Goal: Information Seeking & Learning: Learn about a topic

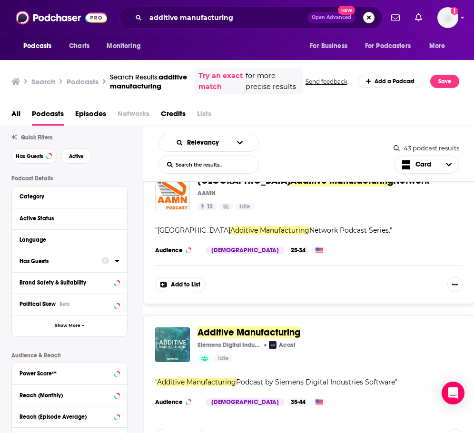
scroll to position [95, 0]
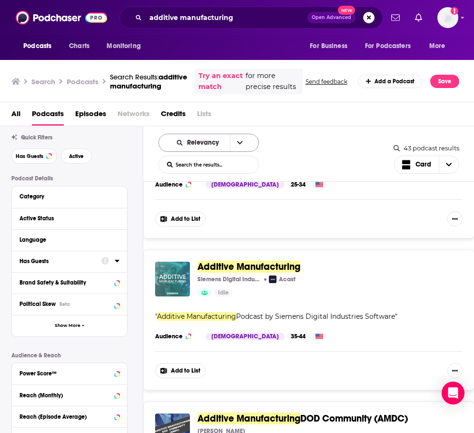
click at [209, 146] on span "Relevancy" at bounding box center [204, 142] width 35 height 7
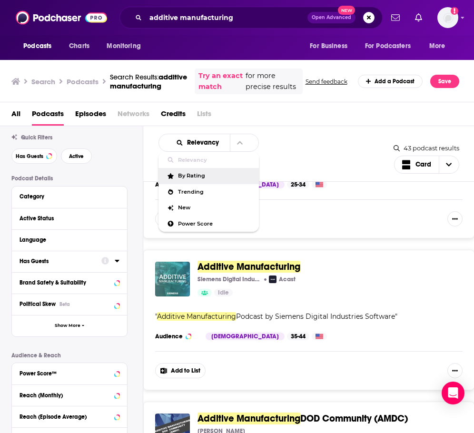
click at [310, 164] on div "Relevancy Relevancy By Rating Trending New Power Score List Search Input Search…" at bounding box center [275, 154] width 235 height 40
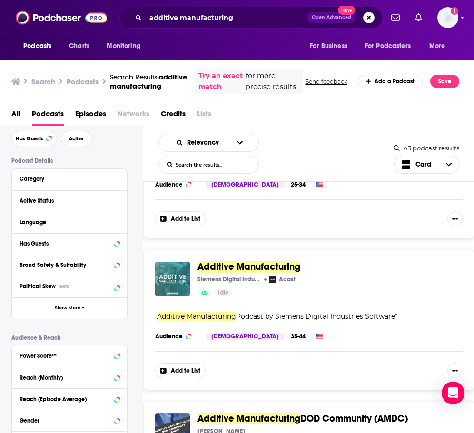
scroll to position [71, 0]
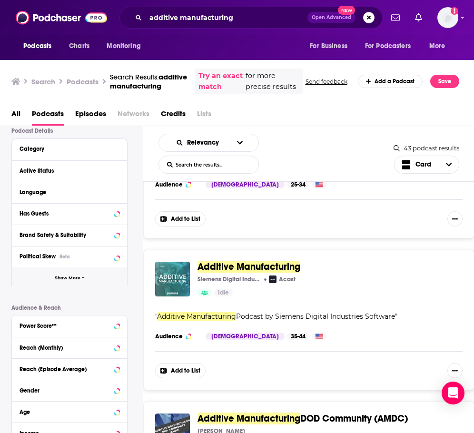
click at [66, 289] on button "Show More" at bounding box center [69, 277] width 115 height 21
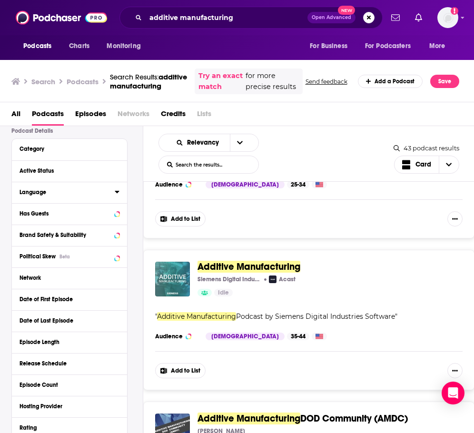
click at [74, 195] on div "Language" at bounding box center [63, 192] width 89 height 7
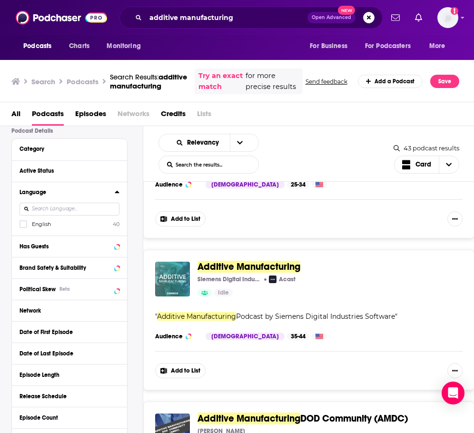
click at [19, 235] on div "Language English 40" at bounding box center [69, 209] width 115 height 54
click at [29, 250] on div "Has Guests" at bounding box center [57, 246] width 76 height 7
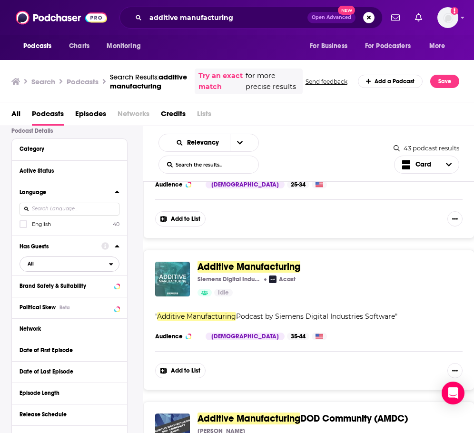
click at [33, 270] on span "All" at bounding box center [64, 264] width 89 height 12
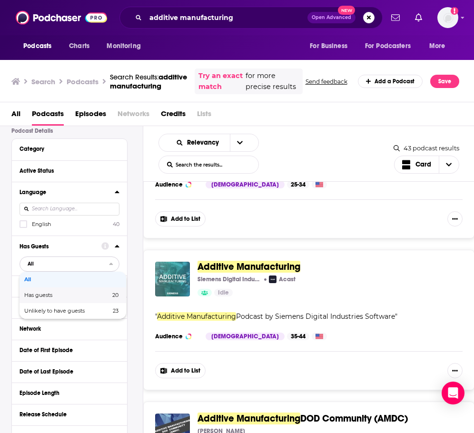
click at [48, 303] on div "Has guests 20" at bounding box center [72, 295] width 107 height 16
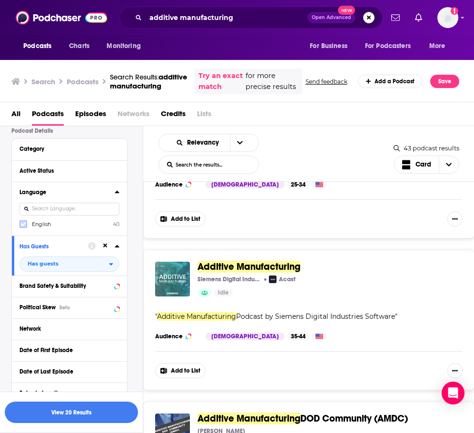
click at [24, 227] on icon at bounding box center [23, 224] width 6 height 6
click at [78, 411] on button "View 20 Results" at bounding box center [71, 411] width 133 height 21
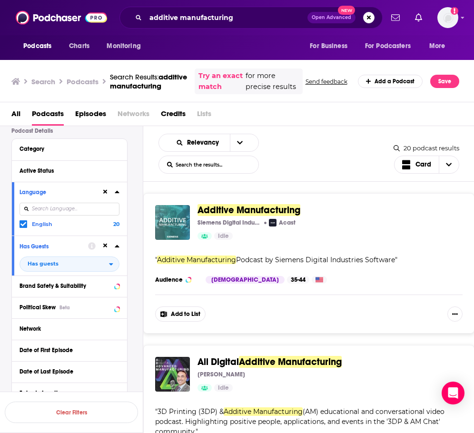
click at [233, 216] on span "Additive Manufacturing" at bounding box center [248, 210] width 103 height 12
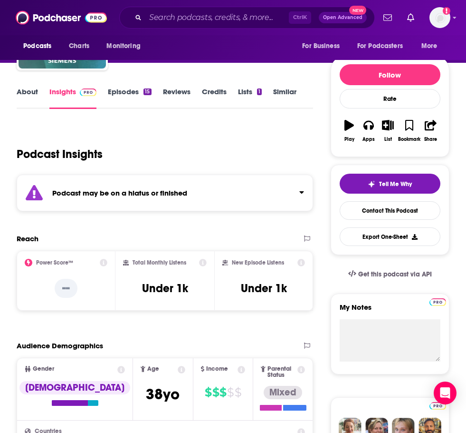
scroll to position [95, 0]
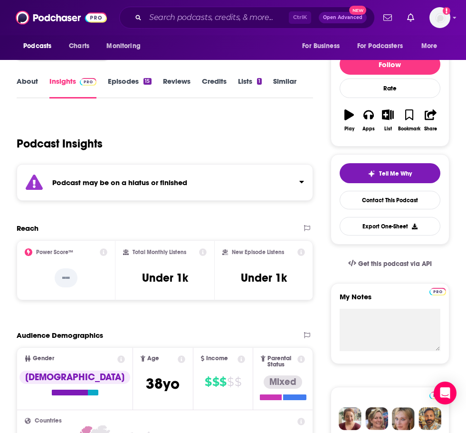
click at [225, 176] on div "Podcast may be on a hiatus or finished" at bounding box center [165, 182] width 297 height 37
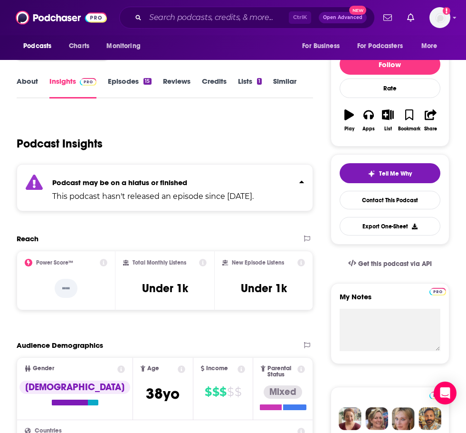
click at [254, 185] on p "Podcast may be on a hiatus or finished" at bounding box center [153, 182] width 202 height 9
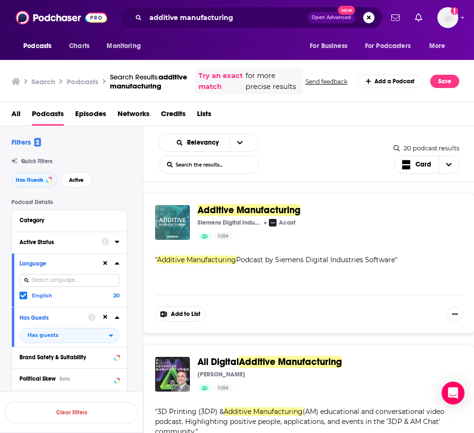
click at [60, 248] on button "Active Status" at bounding box center [60, 242] width 82 height 12
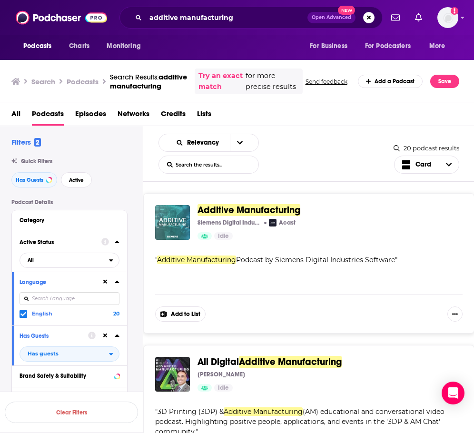
click at [67, 245] on div "Active Status" at bounding box center [57, 242] width 76 height 7
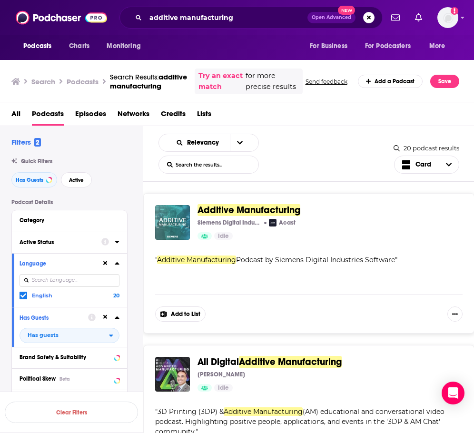
click at [73, 248] on button "Active Status" at bounding box center [60, 242] width 82 height 12
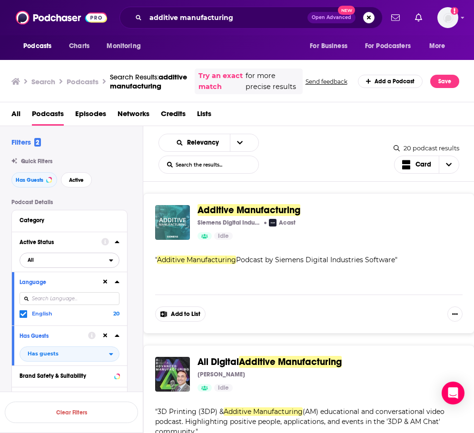
click at [73, 266] on span "All" at bounding box center [64, 259] width 89 height 12
click at [78, 294] on span "8" at bounding box center [98, 291] width 42 height 5
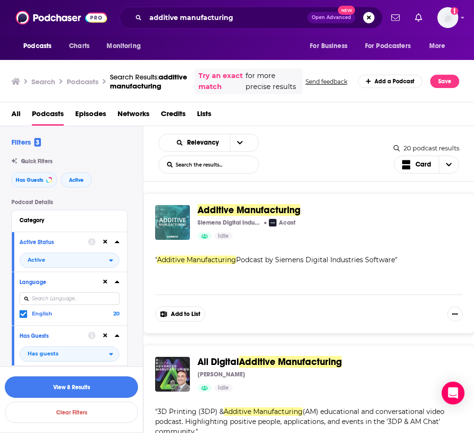
click at [105, 387] on button "View 8 Results" at bounding box center [71, 386] width 133 height 21
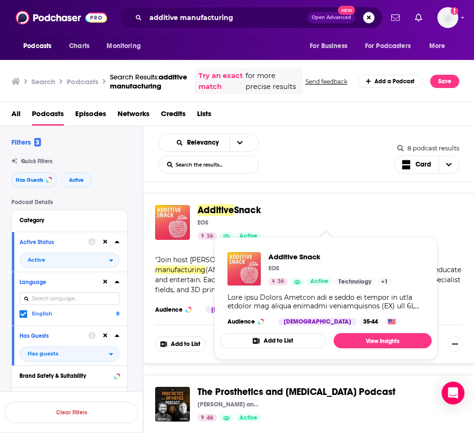
click at [249, 216] on span "Snack" at bounding box center [247, 210] width 27 height 12
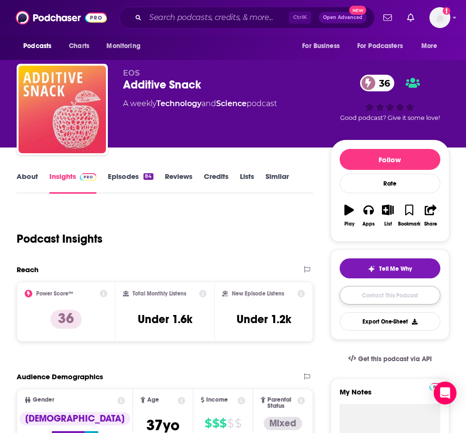
click at [399, 293] on link "Contact This Podcast" at bounding box center [390, 295] width 101 height 19
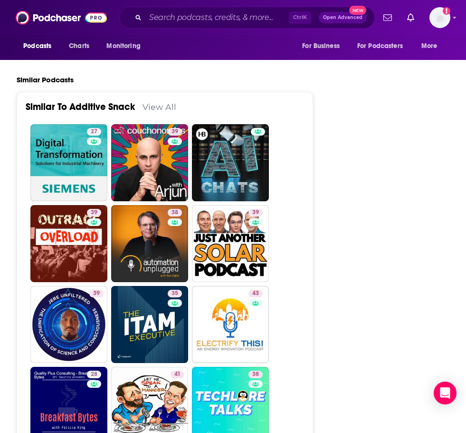
scroll to position [1625, 0]
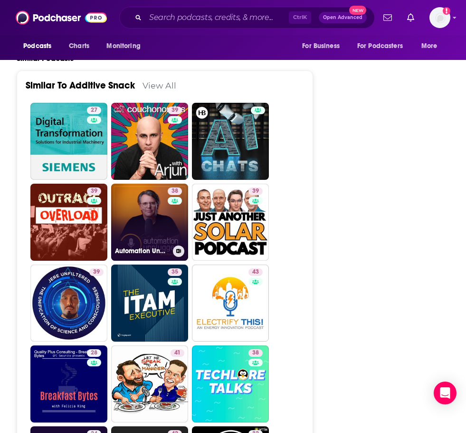
click at [169, 188] on div "38" at bounding box center [176, 216] width 17 height 58
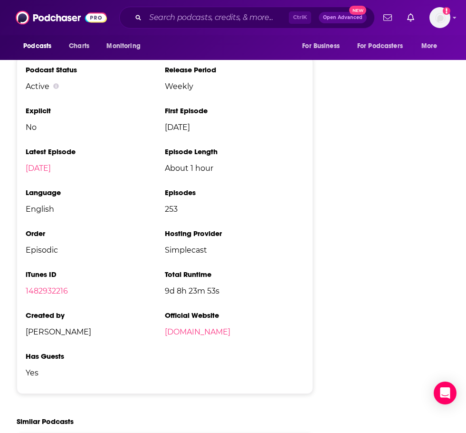
scroll to position [1427, 0]
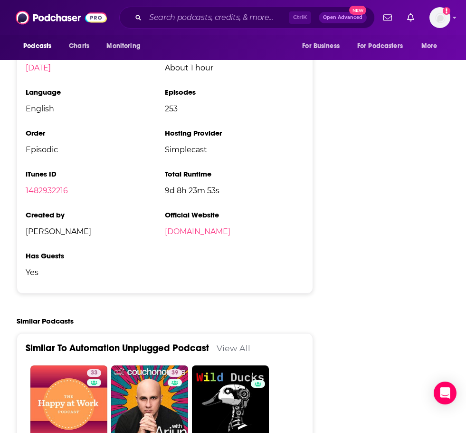
type input "[URL][DOMAIN_NAME]"
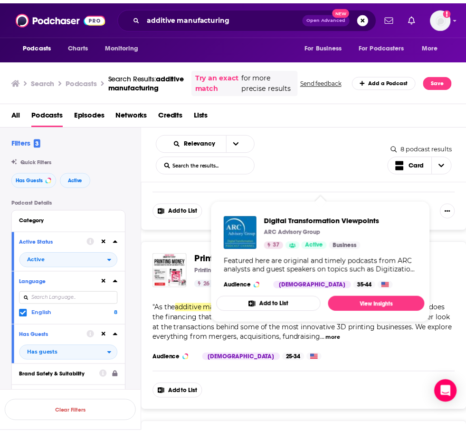
scroll to position [713, 0]
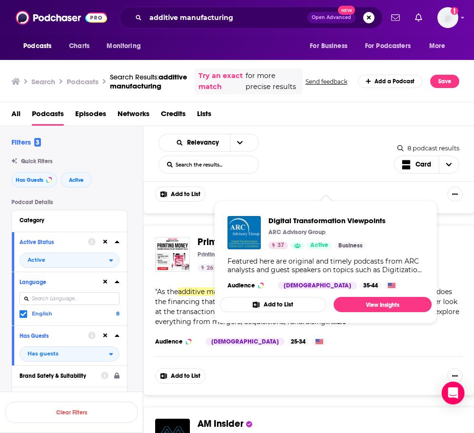
click at [204, 281] on div "Printing Money Printing Money 26 Active Categories Technology Add to List " As …" at bounding box center [308, 310] width 331 height 170
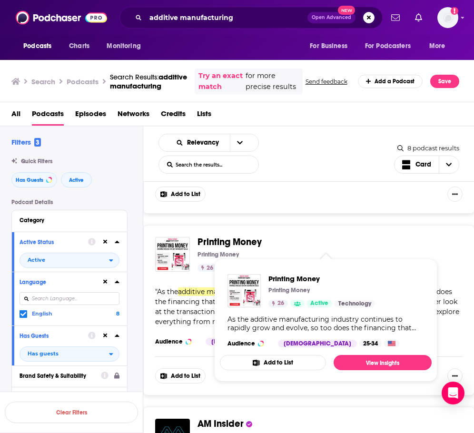
click at [217, 243] on span "Printing Money" at bounding box center [229, 242] width 64 height 12
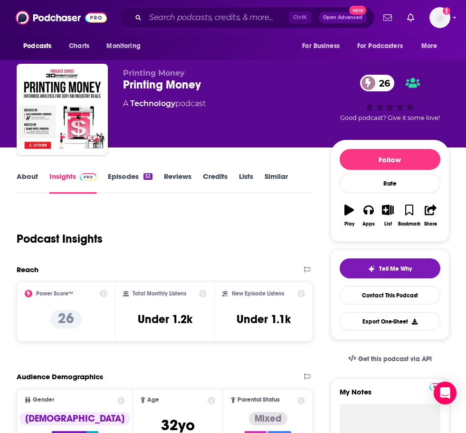
click at [29, 172] on link "About" at bounding box center [27, 183] width 21 height 22
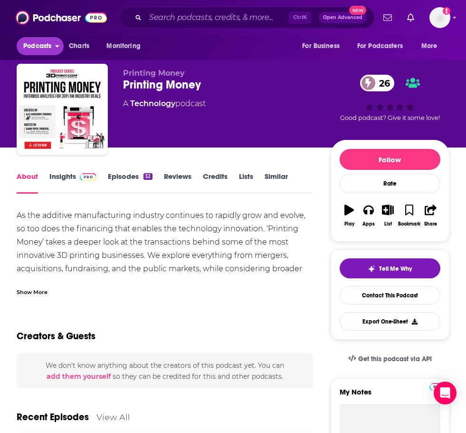
click at [40, 43] on span "Podcasts" at bounding box center [37, 45] width 28 height 13
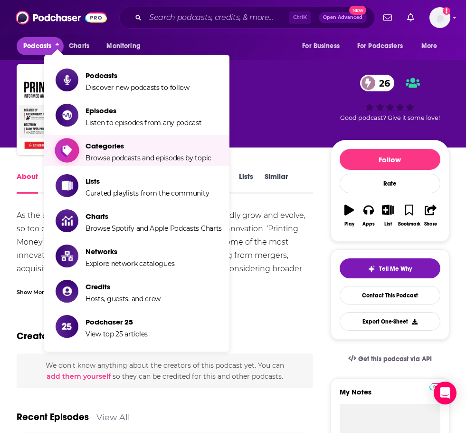
click at [187, 154] on span "Browse podcasts and episodes by topic" at bounding box center [149, 158] width 126 height 9
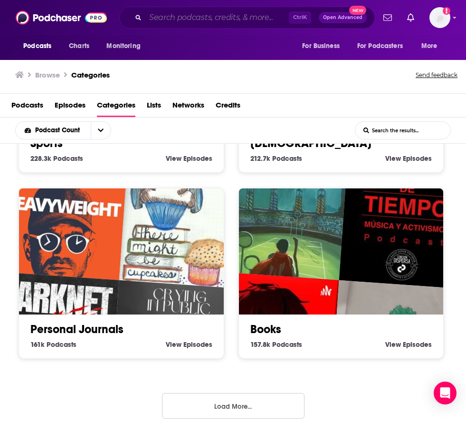
click at [209, 19] on input "Search podcasts, credits, & more..." at bounding box center [218, 17] width 144 height 15
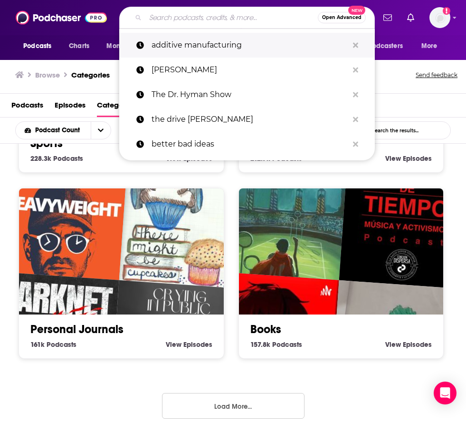
click at [213, 43] on p "additive manufacturing" at bounding box center [250, 45] width 197 height 25
type input "additive manufacturing"
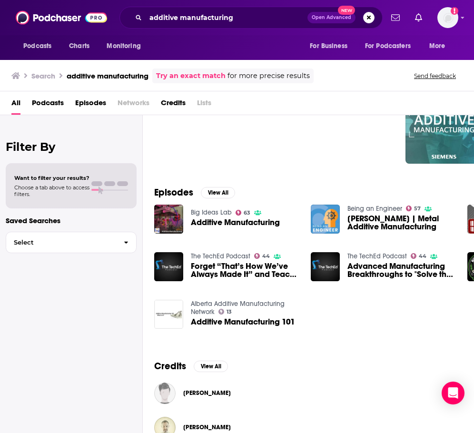
scroll to position [95, 0]
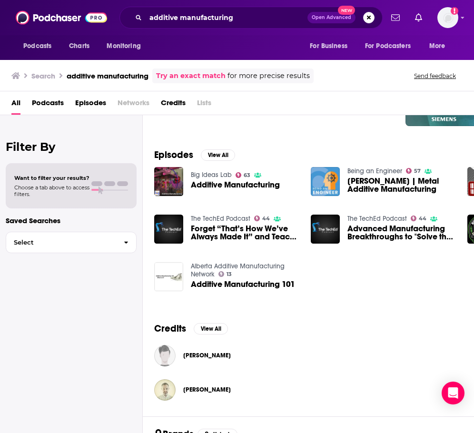
click at [58, 109] on span "Podcasts" at bounding box center [48, 104] width 32 height 19
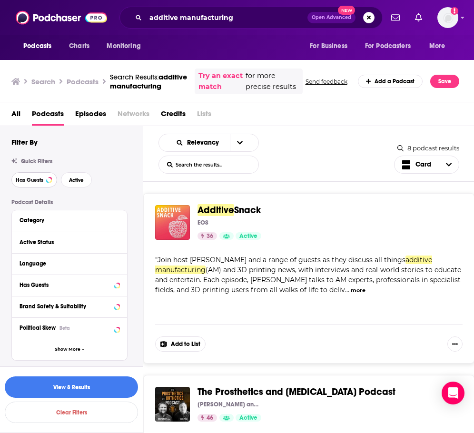
click at [45, 187] on button "Has Guests" at bounding box center [34, 179] width 46 height 15
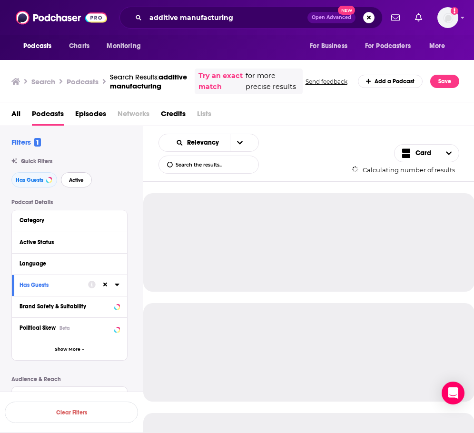
click at [76, 183] on span "Active" at bounding box center [76, 179] width 15 height 5
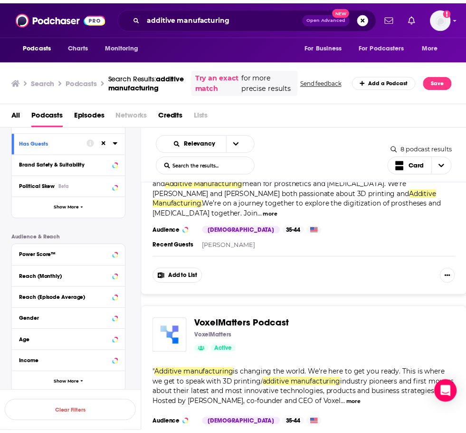
scroll to position [285, 0]
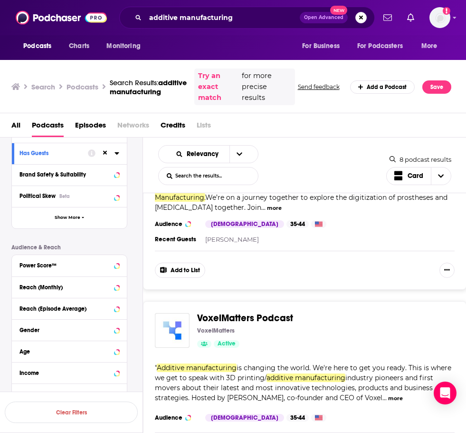
click at [265, 312] on span "VoxelMatters Podcast" at bounding box center [245, 318] width 96 height 12
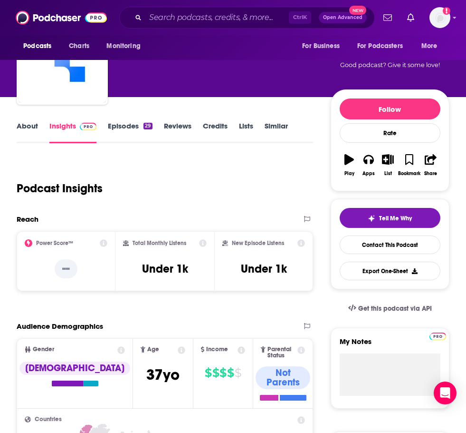
scroll to position [48, 0]
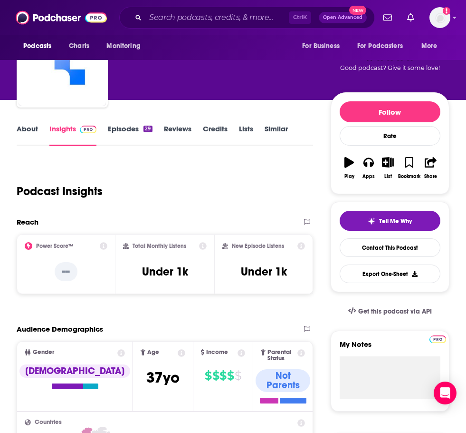
click at [29, 130] on link "About" at bounding box center [27, 135] width 21 height 22
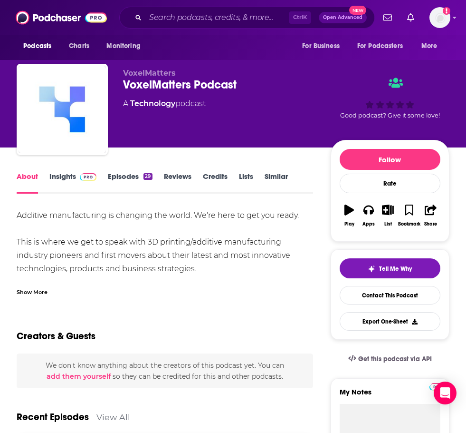
click at [44, 294] on div "Show More" at bounding box center [32, 291] width 31 height 9
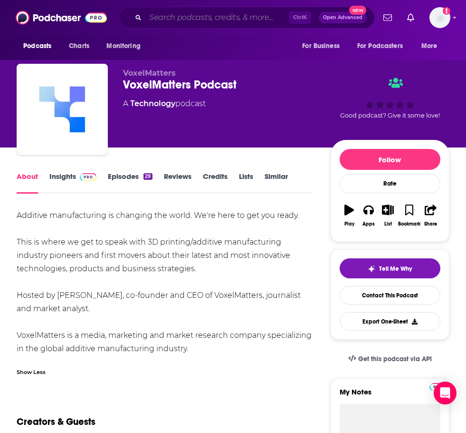
click at [189, 15] on input "Search podcasts, credits, & more..." at bounding box center [218, 17] width 144 height 15
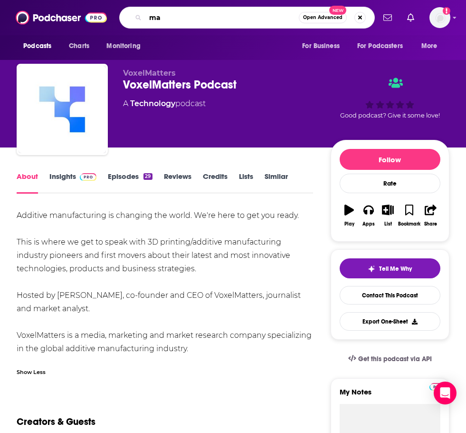
type input "m"
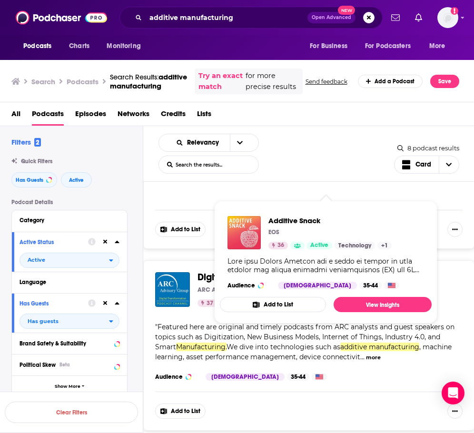
scroll to position [523, 0]
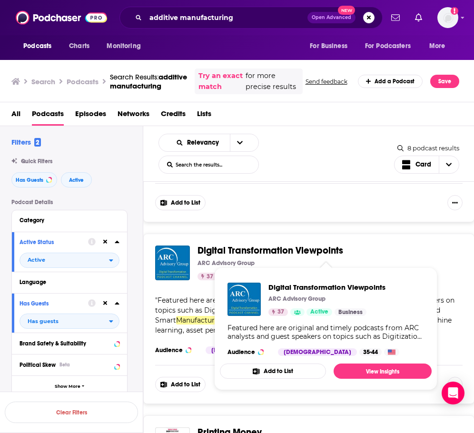
click at [437, 267] on span "Digital Transformation Viewpoints ARC Advisory Group 37 Active Categories Busin…" at bounding box center [325, 329] width 223 height 134
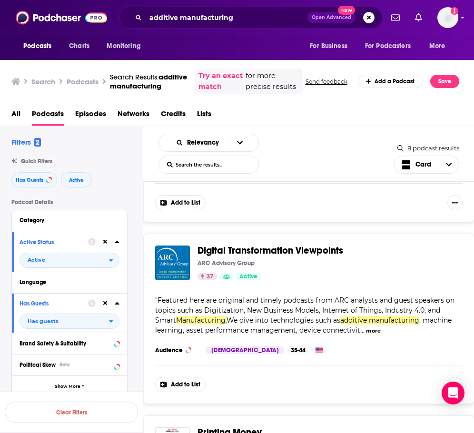
click at [188, 362] on div "Digital Transformation Viewpoints ARC Advisory Group 37 Active Categories Busin…" at bounding box center [308, 318] width 331 height 170
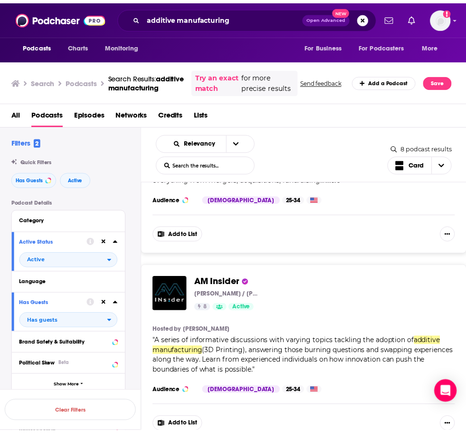
scroll to position [856, 0]
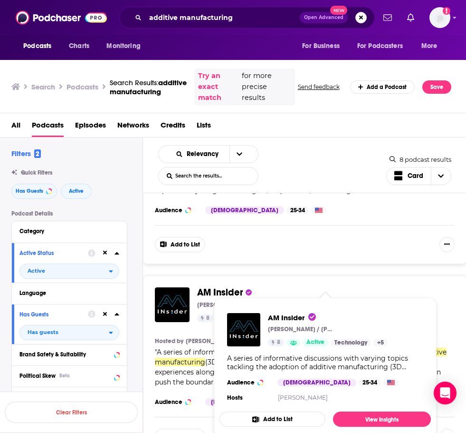
click at [230, 286] on span "AM Insider" at bounding box center [220, 292] width 46 height 12
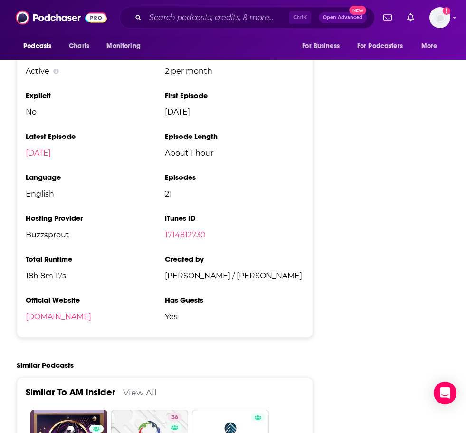
scroll to position [1236, 0]
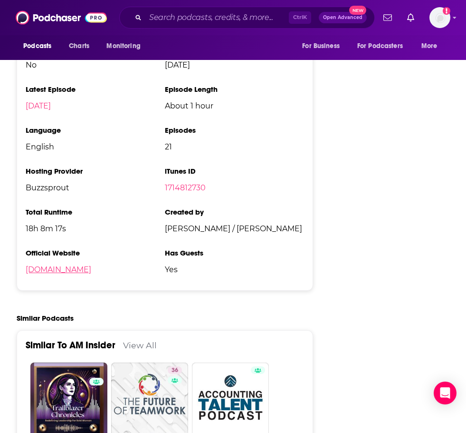
click at [66, 272] on link "[DOMAIN_NAME]" at bounding box center [59, 269] width 66 height 9
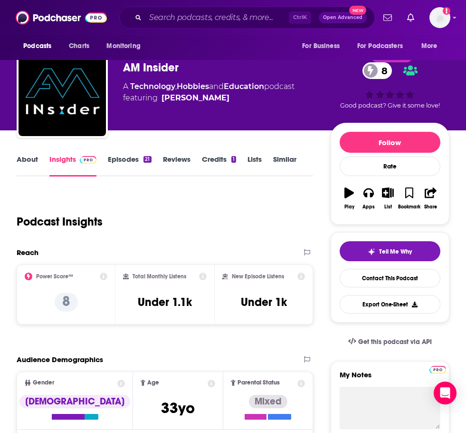
scroll to position [0, 0]
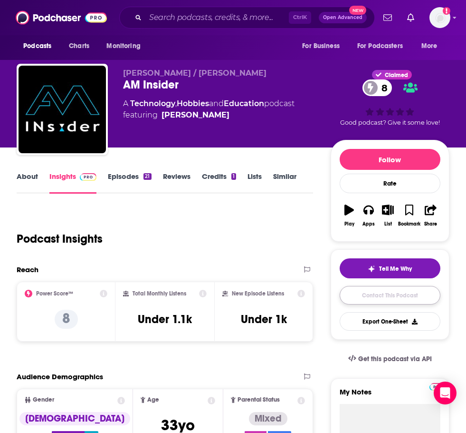
click at [408, 296] on link "Contact This Podcast" at bounding box center [390, 295] width 101 height 19
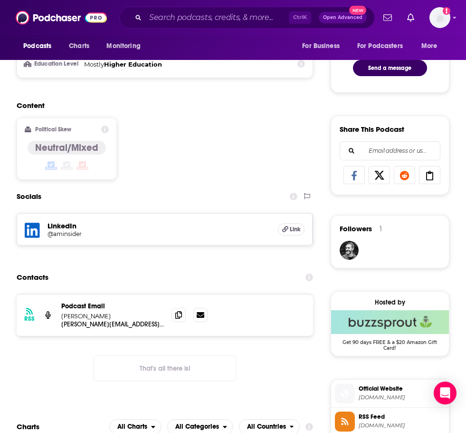
scroll to position [494, 0]
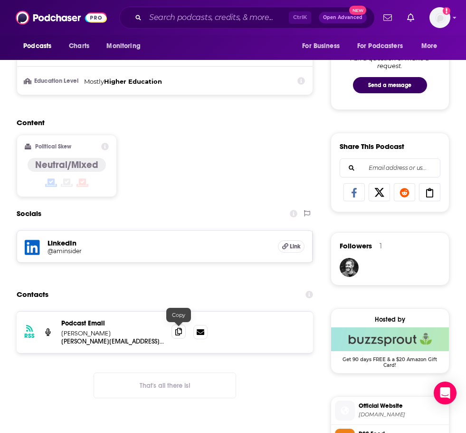
click at [176, 328] on icon at bounding box center [178, 332] width 7 height 8
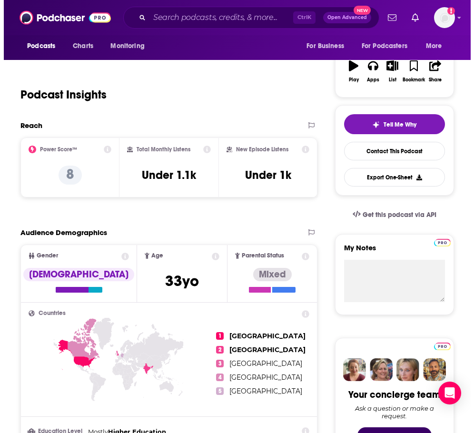
scroll to position [0, 0]
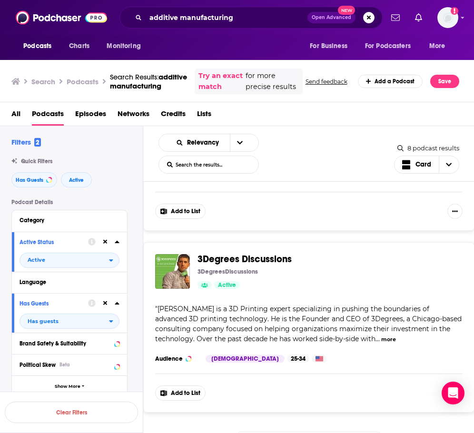
scroll to position [1272, 0]
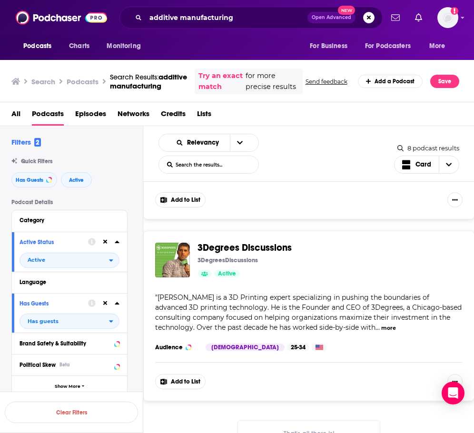
click at [387, 324] on button "more" at bounding box center [388, 328] width 15 height 8
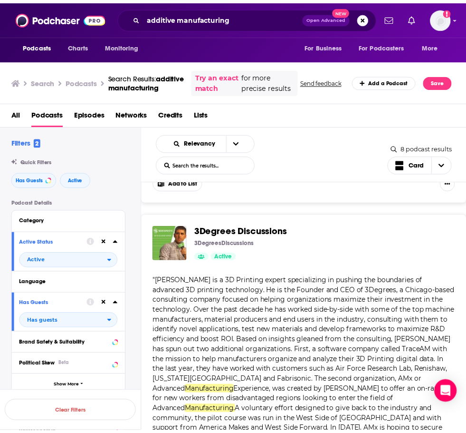
scroll to position [1272, 0]
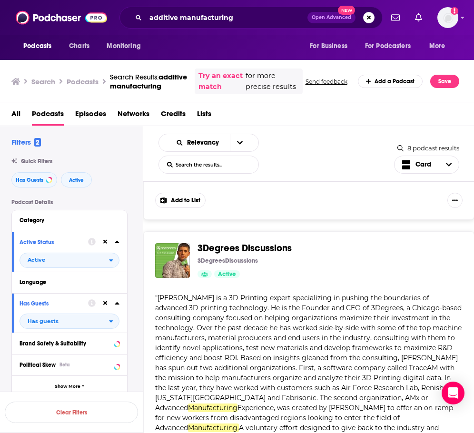
click at [285, 242] on span "3Degrees Discussions" at bounding box center [244, 248] width 94 height 12
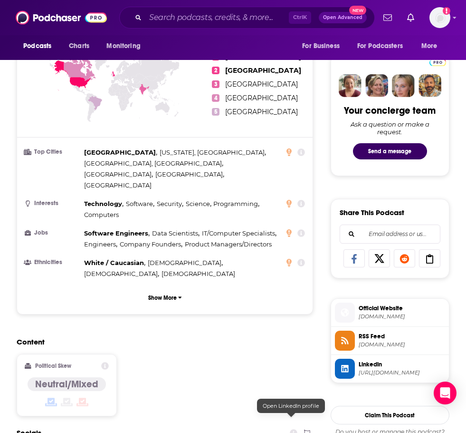
scroll to position [618, 0]
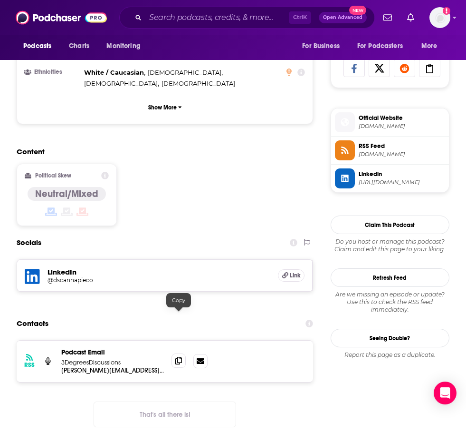
click at [183, 353] on span at bounding box center [179, 360] width 14 height 14
click at [182, 357] on icon at bounding box center [178, 361] width 7 height 8
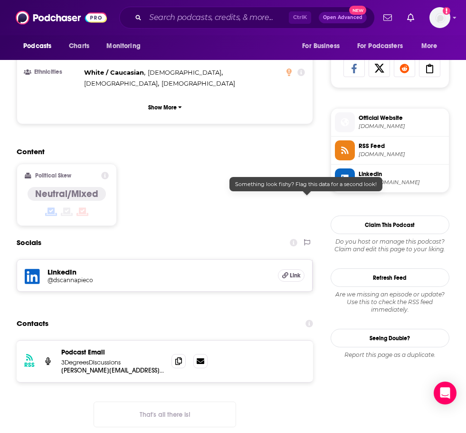
click at [276, 179] on div "Content Political Skew Neutral/Mixed" at bounding box center [165, 190] width 297 height 87
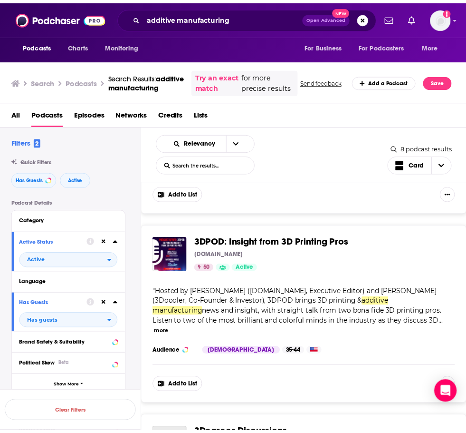
scroll to position [1094, 0]
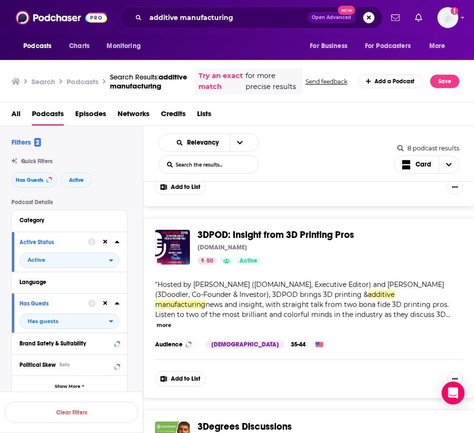
click at [311, 238] on span "3DPOD: Insight from 3D Printing Pros" at bounding box center [275, 235] width 156 height 12
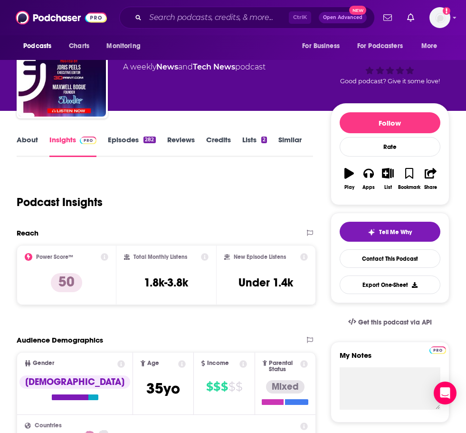
scroll to position [48, 0]
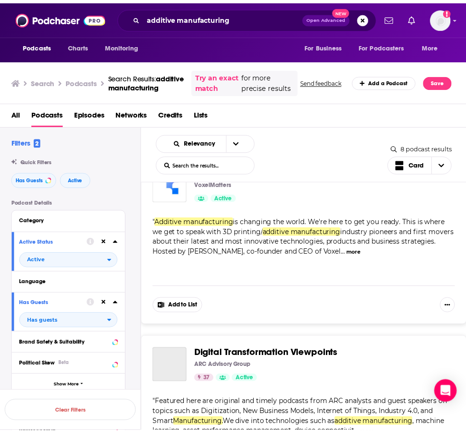
scroll to position [428, 0]
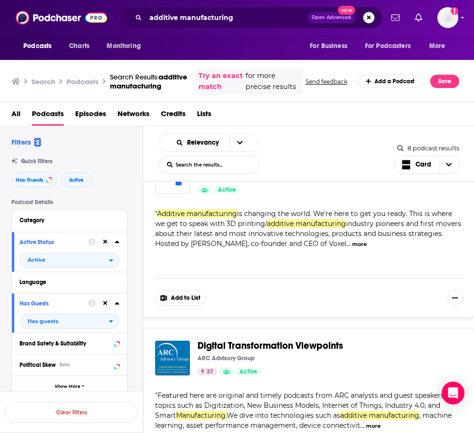
click at [308, 342] on span "Digital Transformation Viewpoints" at bounding box center [270, 346] width 146 height 12
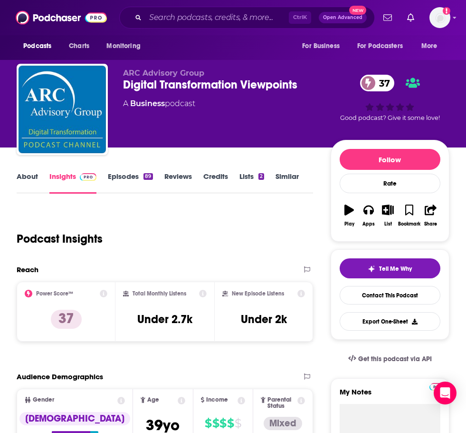
click at [29, 175] on link "About" at bounding box center [27, 183] width 21 height 22
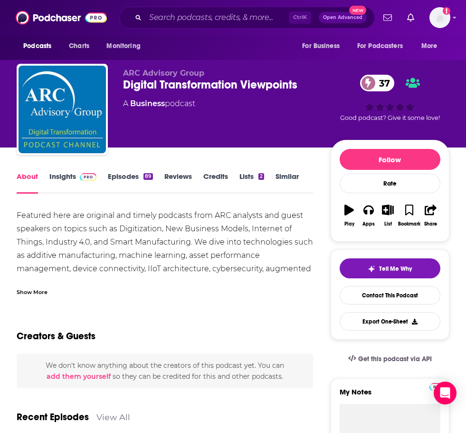
click at [27, 287] on div "Show More" at bounding box center [32, 291] width 31 height 9
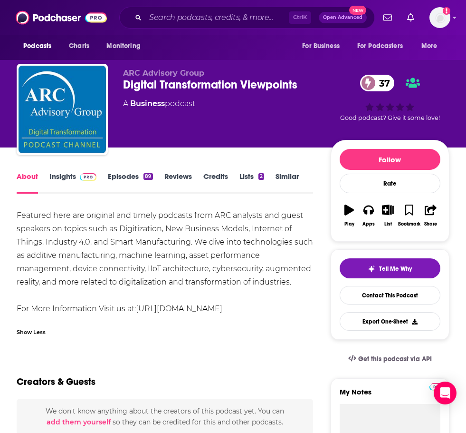
click at [264, 235] on div "Featured here are original and timely podcasts from ARC analysts and guest spea…" at bounding box center [165, 262] width 297 height 107
click at [264, 236] on div "Featured here are original and timely podcasts from ARC analysts and guest spea…" at bounding box center [165, 262] width 297 height 107
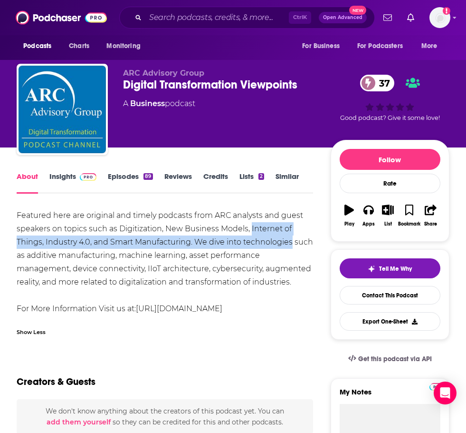
click at [264, 236] on div "Featured here are original and timely podcasts from ARC analysts and guest spea…" at bounding box center [165, 262] width 297 height 107
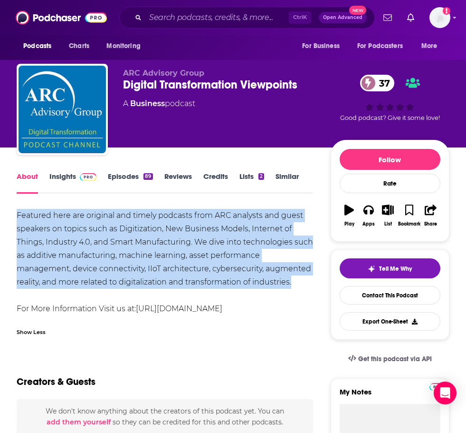
drag, startPoint x: 300, startPoint y: 281, endPoint x: 16, endPoint y: 213, distance: 291.8
copy div "Featured here are original and timely podcasts from ARC analysts and guest spea…"
click at [376, 292] on link "Contact This Podcast" at bounding box center [390, 295] width 101 height 19
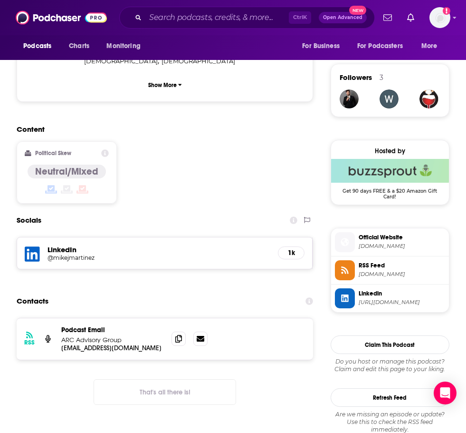
scroll to position [662, 0]
click at [173, 331] on span at bounding box center [179, 338] width 14 height 14
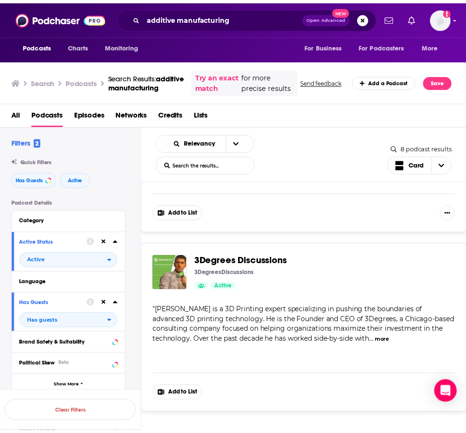
scroll to position [1272, 0]
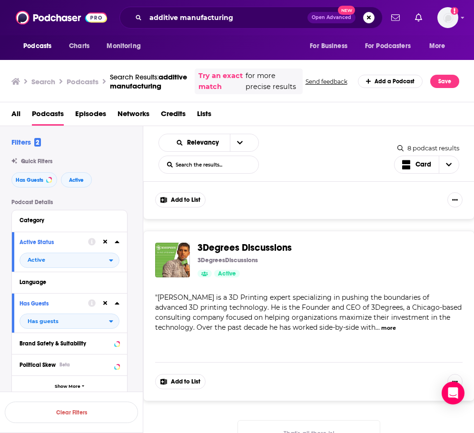
click at [217, 26] on div "additive manufacturing Open Advanced New" at bounding box center [250, 18] width 263 height 22
click at [226, 19] on input "additive manufacturing" at bounding box center [227, 17] width 162 height 15
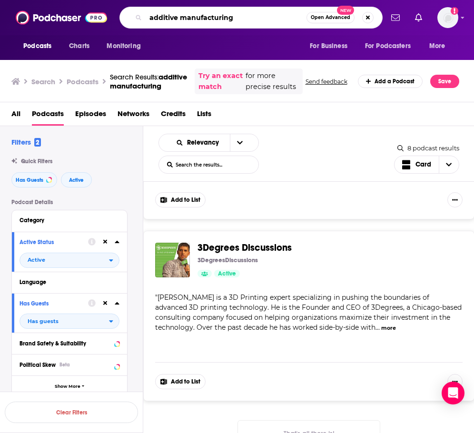
click at [226, 19] on input "additive manufacturing" at bounding box center [226, 17] width 161 height 15
type input "[DATE] in manufacturing"
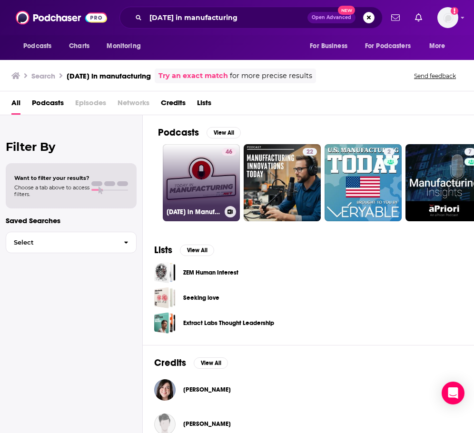
click at [204, 184] on link "46 [DATE] in Manufacturing" at bounding box center [201, 182] width 77 height 77
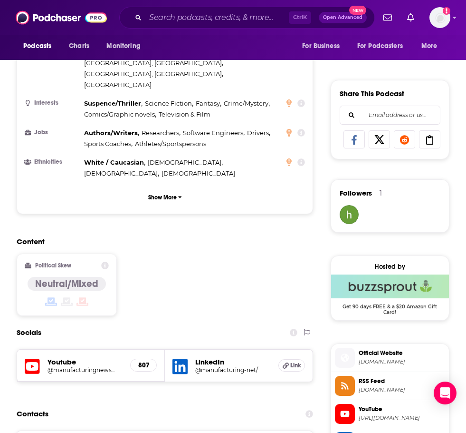
scroll to position [571, 0]
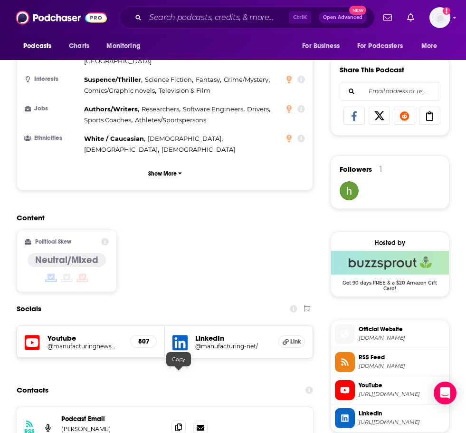
click at [177, 423] on icon at bounding box center [178, 427] width 7 height 8
click at [173, 10] on input "Search podcasts, credits, & more..." at bounding box center [218, 17] width 144 height 15
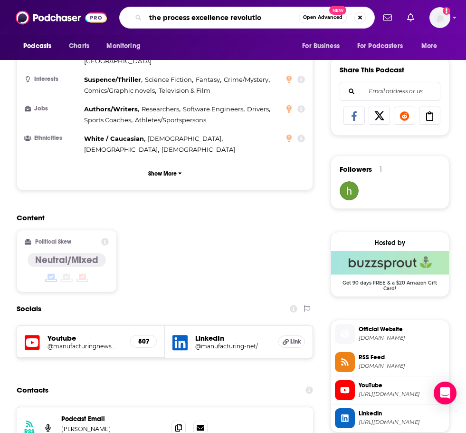
type input "the process excellence revolution"
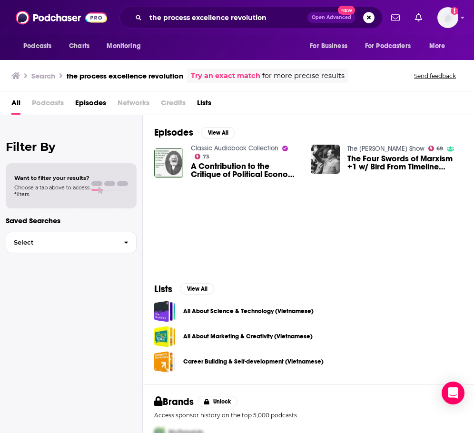
click at [50, 99] on span "Podcasts" at bounding box center [48, 104] width 32 height 19
click at [250, 19] on input "the process excellence revolution" at bounding box center [227, 17] width 162 height 15
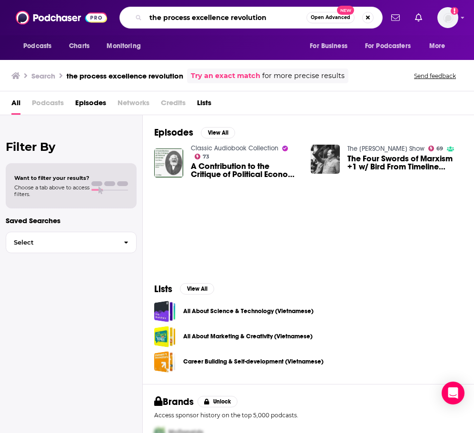
click at [250, 18] on input "the process excellence revolution" at bounding box center [226, 17] width 161 height 15
paste input "The Process Excellence R"
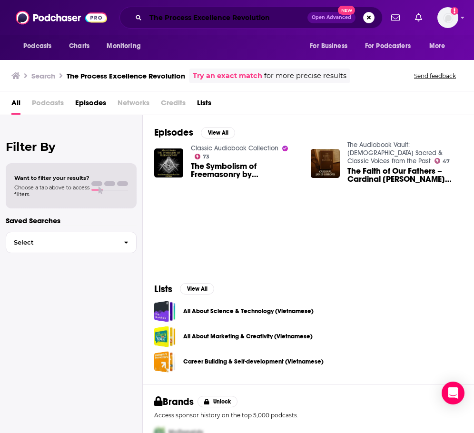
click at [254, 17] on input "The Process Excellence Revolution" at bounding box center [227, 17] width 162 height 15
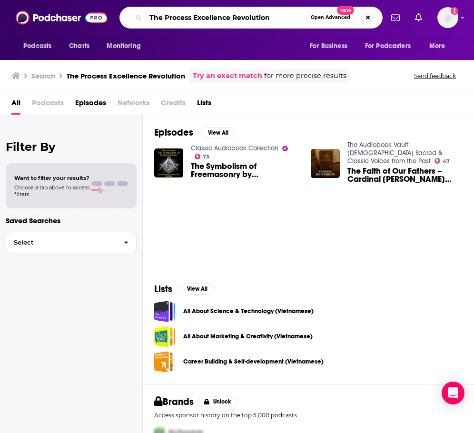
click at [255, 17] on input "The Process Excellence Revolution" at bounding box center [226, 17] width 161 height 15
paste input "Manufacturing Executive"
type input "The Manufacturing Executive"
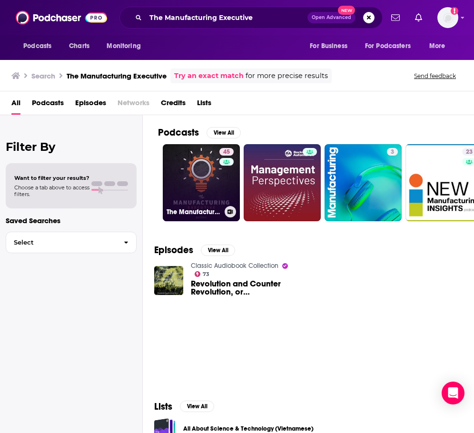
click at [206, 178] on link "45 The Manufacturing Executive" at bounding box center [201, 182] width 77 height 77
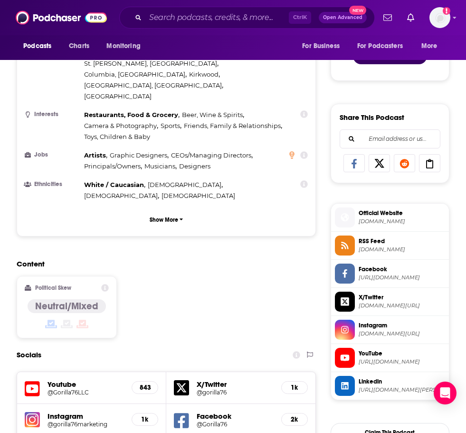
scroll to position [761, 0]
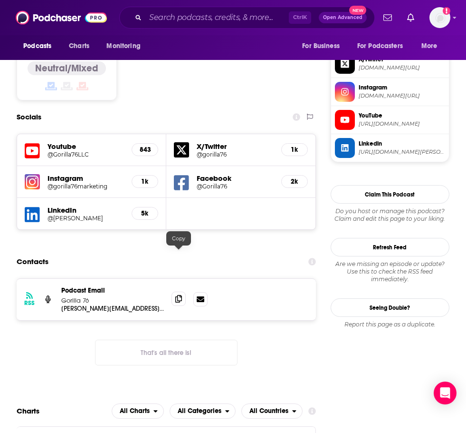
click at [182, 291] on span at bounding box center [179, 298] width 14 height 14
click at [187, 9] on div "Ctrl K Open Advanced New" at bounding box center [247, 18] width 256 height 22
click at [187, 19] on input "Search podcasts, credits, & more..." at bounding box center [218, 17] width 144 height 15
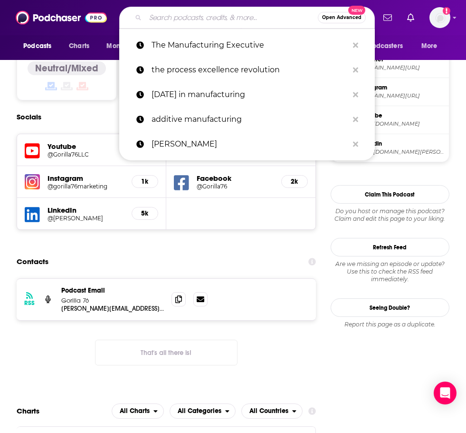
paste input "VoxelMatters"
type input "VoxelMatters"
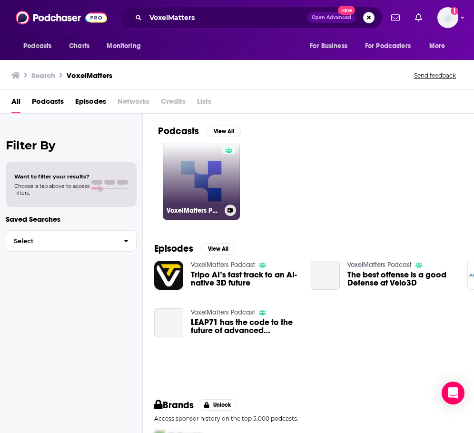
click at [212, 159] on link "VoxelMatters Podcast" at bounding box center [201, 181] width 77 height 77
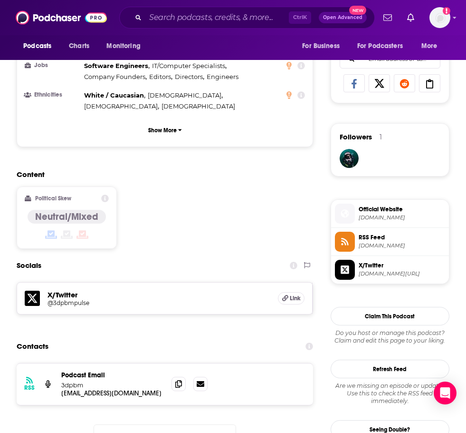
scroll to position [618, 0]
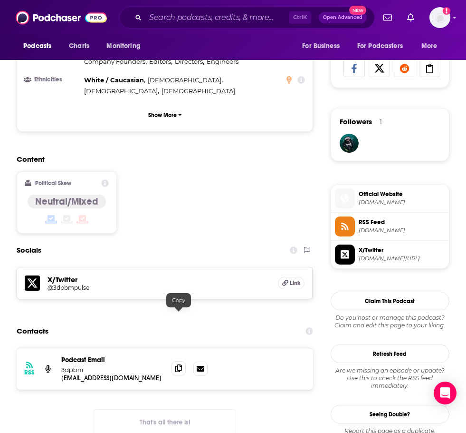
click at [180, 364] on icon at bounding box center [178, 368] width 7 height 8
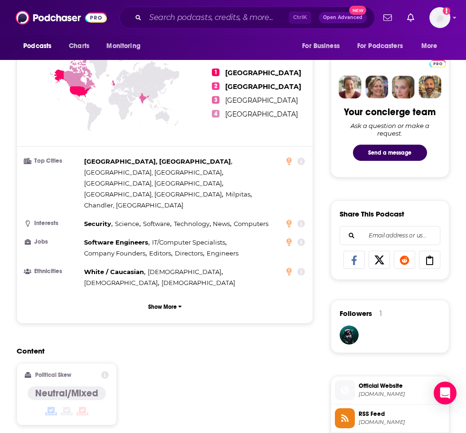
scroll to position [380, 0]
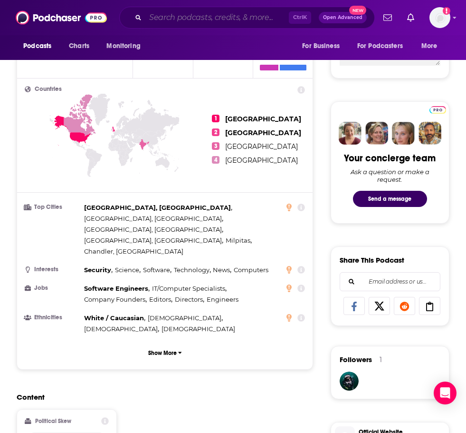
click at [215, 19] on input "Search podcasts, credits, & more..." at bounding box center [218, 17] width 144 height 15
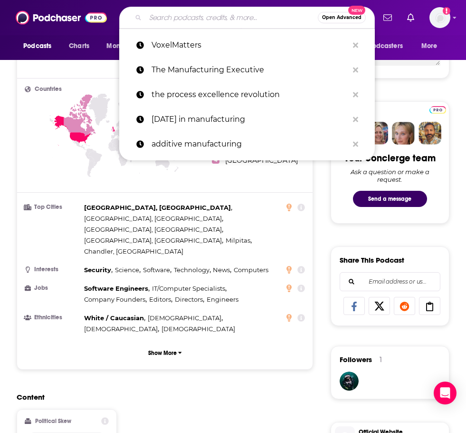
paste input "Manufacturing Talk Radio"
type input "Manufacturing Talk Radio"
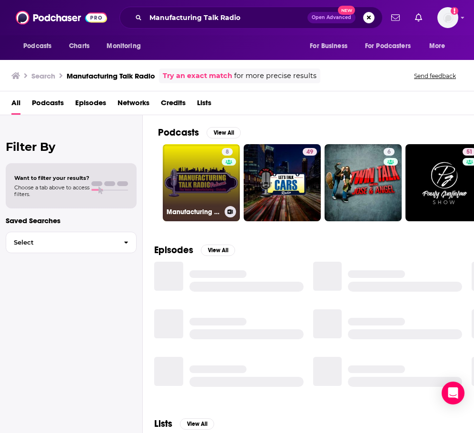
click at [220, 164] on link "8 Manufacturing Talk Radio" at bounding box center [201, 182] width 77 height 77
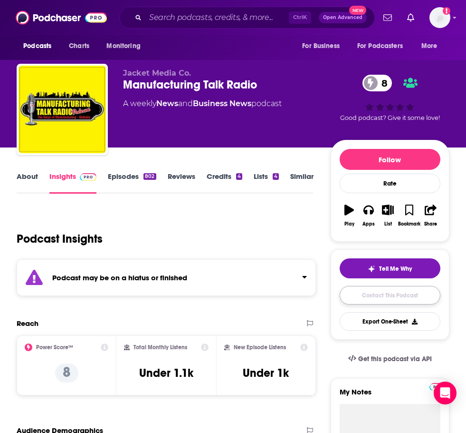
click at [369, 300] on link "Contact This Podcast" at bounding box center [390, 295] width 101 height 19
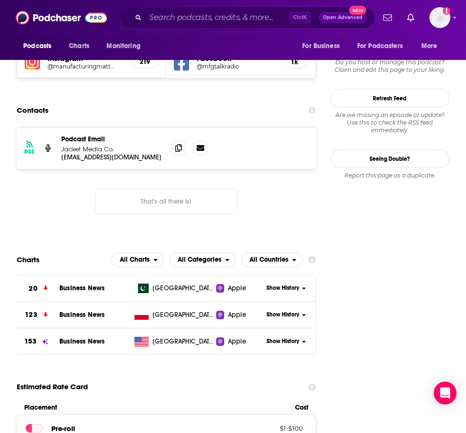
scroll to position [955, 0]
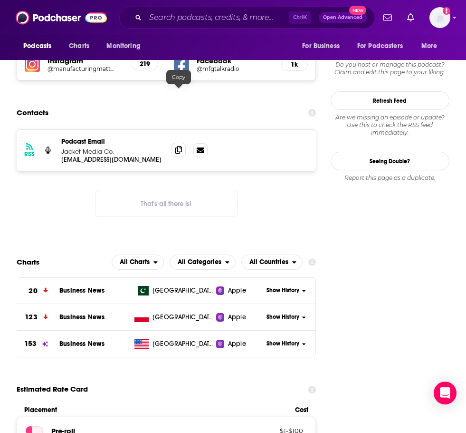
click at [181, 146] on icon at bounding box center [178, 150] width 7 height 8
click at [180, 20] on input "Search podcasts, credits, & more..." at bounding box center [218, 17] width 144 height 15
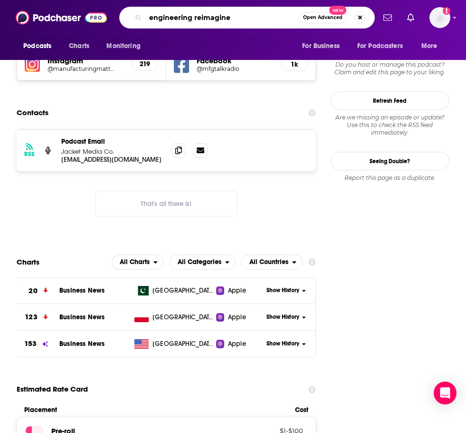
type input "engineering reimagined"
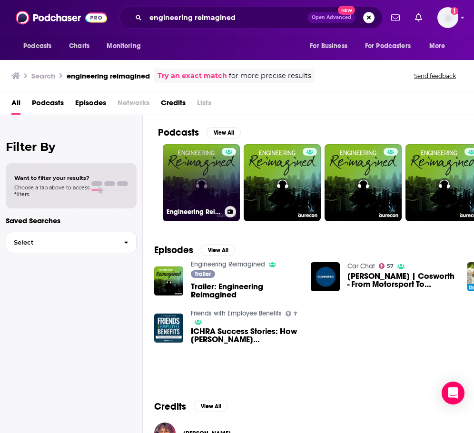
click at [230, 173] on div at bounding box center [229, 177] width 14 height 58
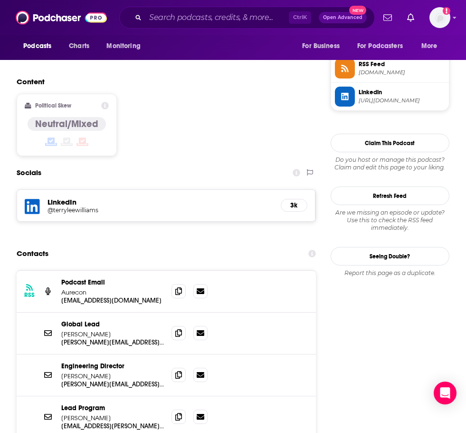
scroll to position [713, 0]
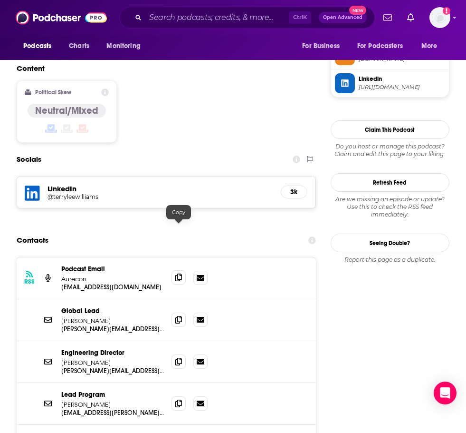
click at [175, 273] on icon at bounding box center [178, 277] width 7 height 8
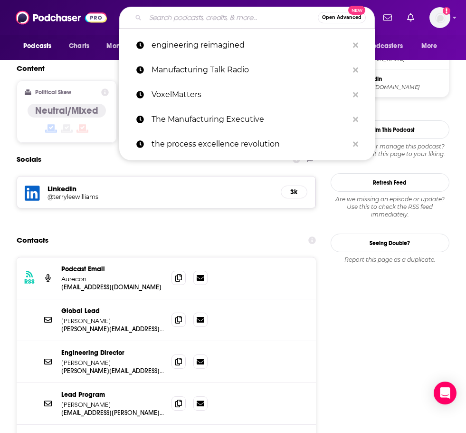
click at [192, 21] on input "Search podcasts, credits, & more..." at bounding box center [232, 17] width 173 height 15
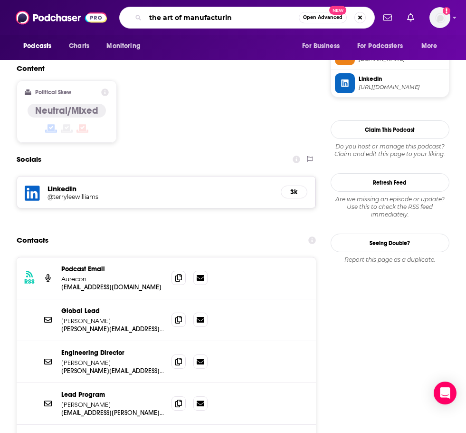
type input "the art of manufacturing"
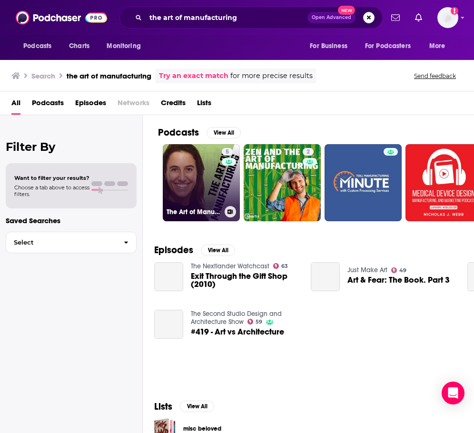
click at [217, 172] on link "5 The Art of Manufacturing" at bounding box center [201, 182] width 77 height 77
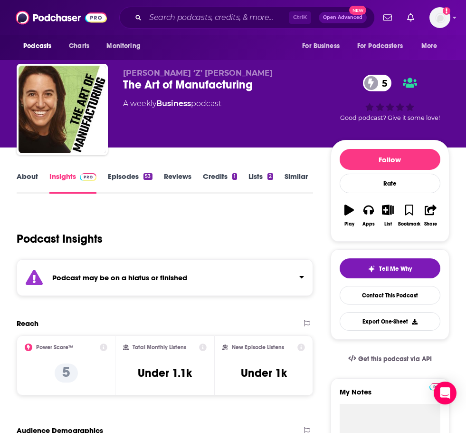
click at [183, 283] on div "Podcast may be on a hiatus or finished" at bounding box center [165, 277] width 297 height 37
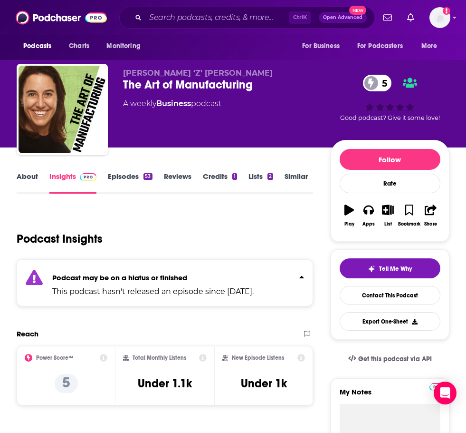
click at [183, 283] on div "Podcast may be on a hiatus or finished This podcast hasn't released an episode …" at bounding box center [153, 282] width 202 height 29
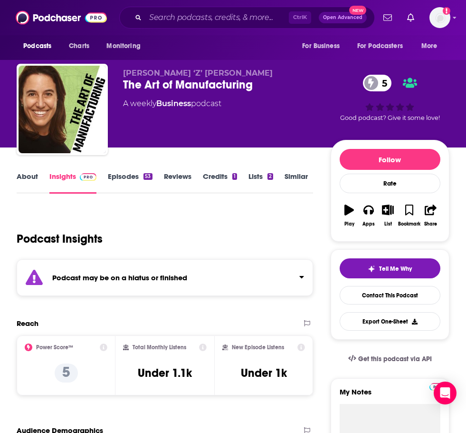
click at [218, 10] on div "Ctrl K Open Advanced New" at bounding box center [247, 18] width 256 height 22
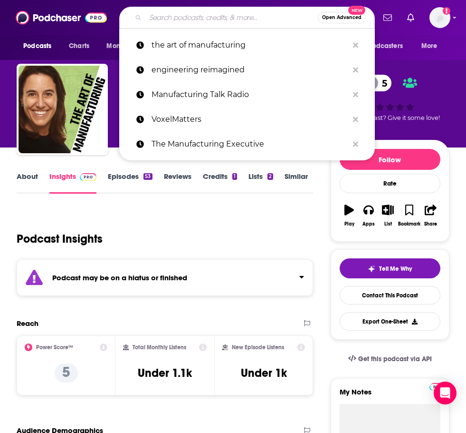
click at [217, 14] on input "Search podcasts, credits, & more..." at bounding box center [232, 17] width 173 height 15
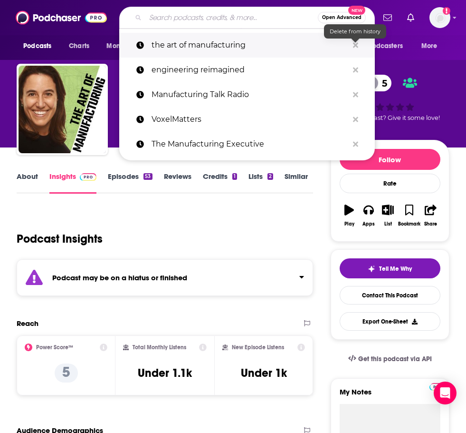
click at [359, 44] on button "Search podcasts, credits, & more..." at bounding box center [356, 46] width 15 height 18
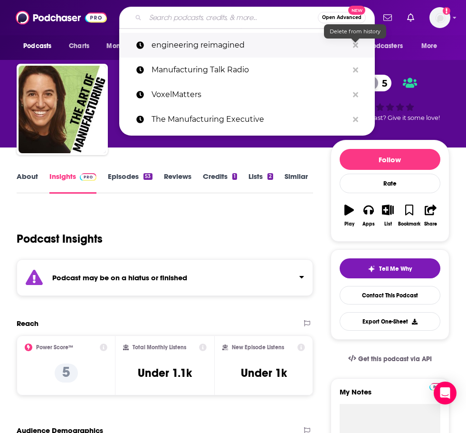
click at [357, 45] on icon "Search podcasts, credits, & more..." at bounding box center [355, 44] width 5 height 5
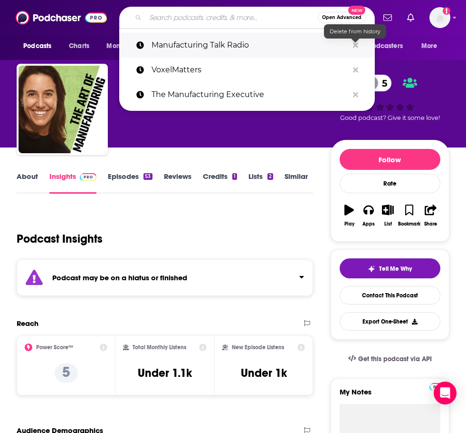
click at [354, 44] on icon "Search podcasts, credits, & more..." at bounding box center [355, 44] width 5 height 5
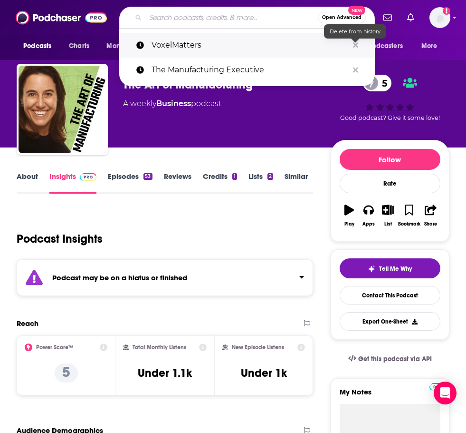
click at [356, 44] on icon "Search podcasts, credits, & more..." at bounding box center [355, 44] width 5 height 5
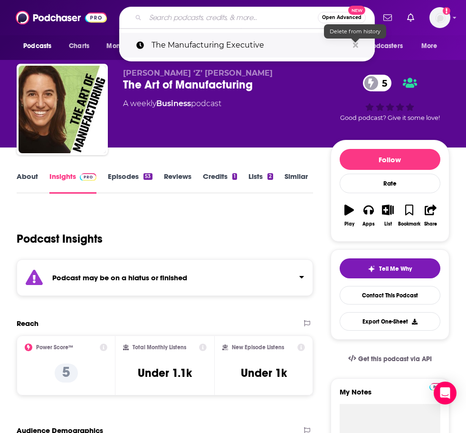
click at [356, 44] on icon "Search podcasts, credits, & more..." at bounding box center [355, 44] width 5 height 5
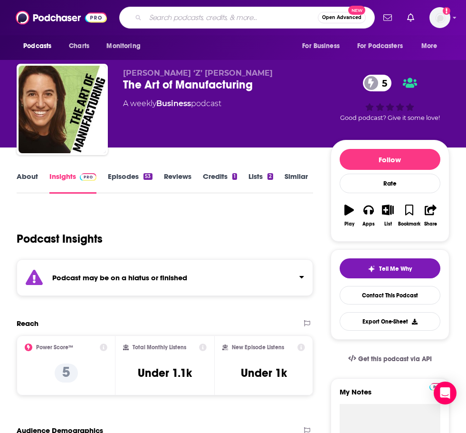
click at [228, 22] on input "Search podcasts, credits, & more..." at bounding box center [232, 17] width 173 height 15
type input "industry 4.0"
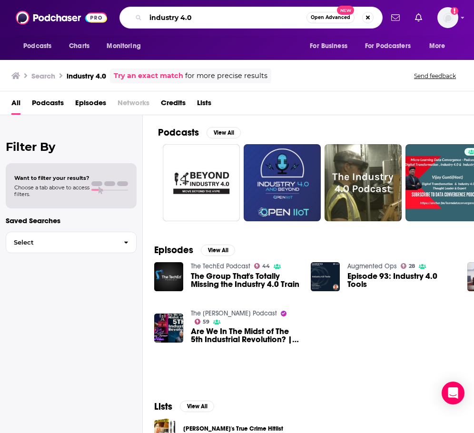
click at [198, 20] on input "industry 4.0" at bounding box center [226, 17] width 161 height 15
type input "industry 4.0 ready"
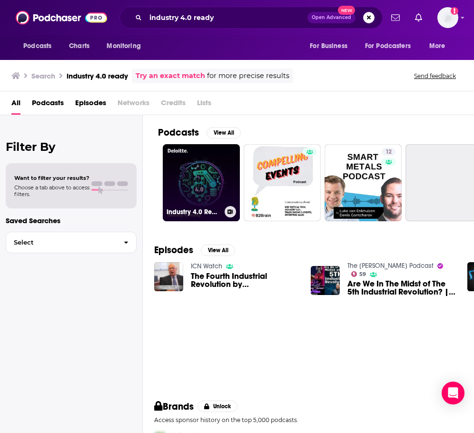
click at [193, 177] on link "Industry 4.0 Ready" at bounding box center [201, 182] width 77 height 77
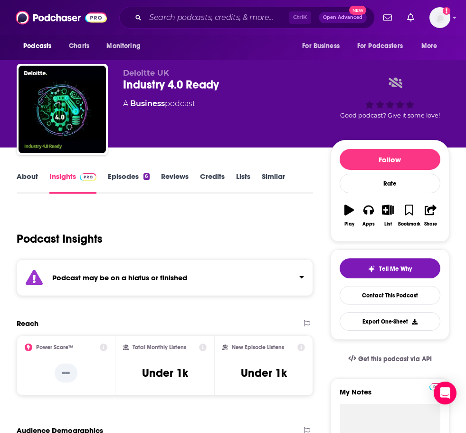
click at [226, 279] on div "Podcast may be on a hiatus or finished" at bounding box center [165, 277] width 297 height 37
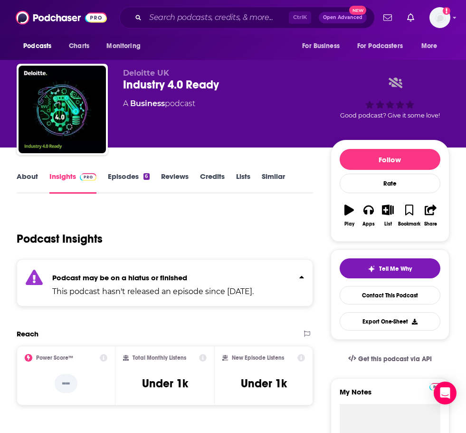
click at [226, 279] on p "Podcast may be on a hiatus or finished" at bounding box center [153, 277] width 202 height 9
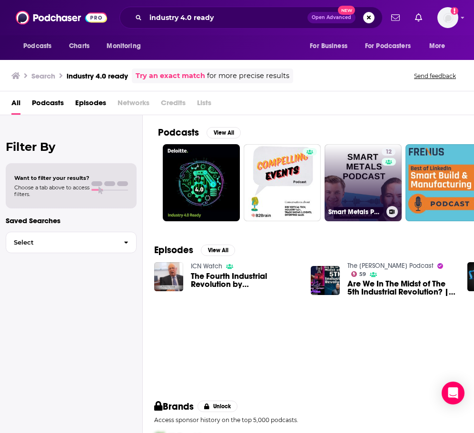
click at [356, 177] on link "12 Smart Metals Podcast" at bounding box center [362, 182] width 77 height 77
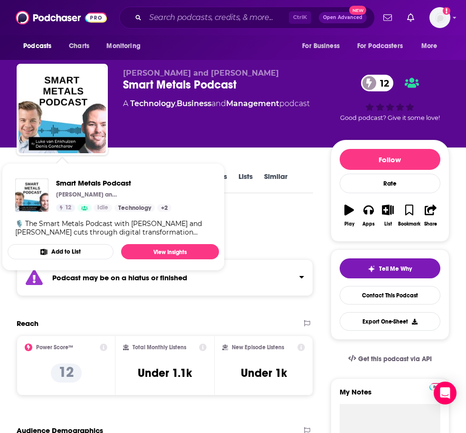
click at [220, 276] on span "Smart Metals Podcast [PERSON_NAME] and [PERSON_NAME] 12 Idle Categories Technol…" at bounding box center [113, 216] width 223 height 119
click at [257, 278] on div "Podcast may be on a hiatus or finished" at bounding box center [165, 277] width 297 height 37
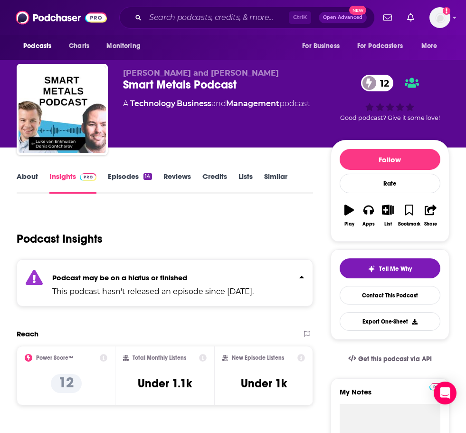
click at [254, 275] on p "Podcast may be on a hiatus or finished" at bounding box center [153, 277] width 202 height 9
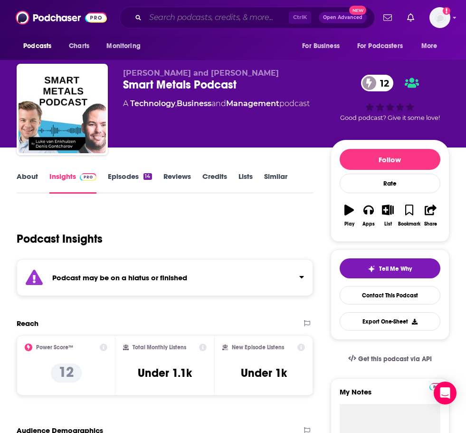
click at [219, 17] on input "Search podcasts, credits, & more..." at bounding box center [218, 17] width 144 height 15
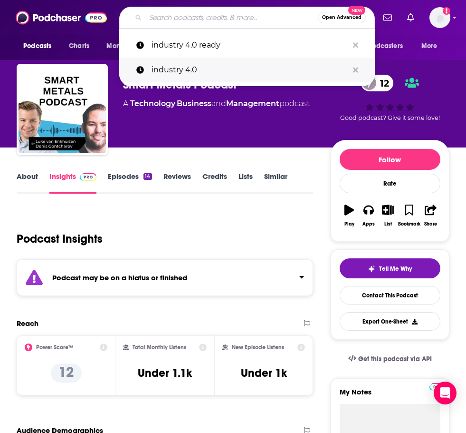
click at [217, 77] on p "industry 4.0" at bounding box center [250, 70] width 197 height 25
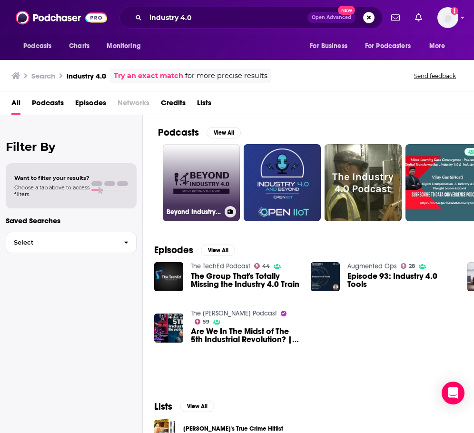
click at [197, 183] on link "Beyond Industry 4.0" at bounding box center [201, 182] width 77 height 77
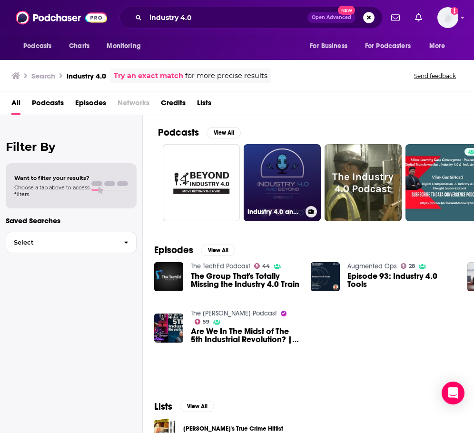
click at [302, 165] on link "Industry 4.0 and Beyond" at bounding box center [281, 182] width 77 height 77
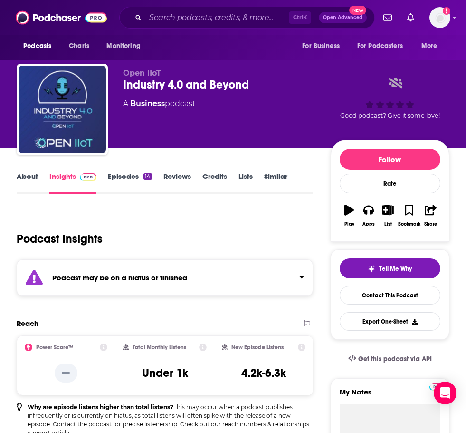
click at [102, 271] on div "Podcast may be on a hiatus or finished" at bounding box center [165, 277] width 297 height 37
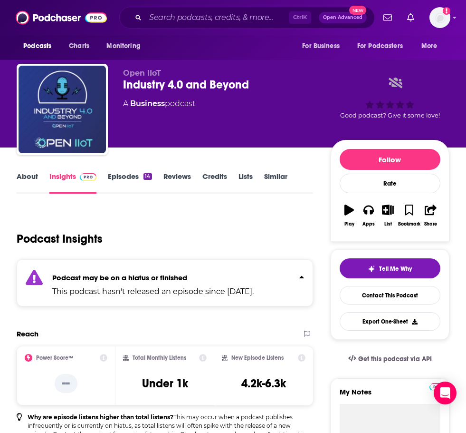
click at [102, 271] on div "Podcast may be on a hiatus or finished This podcast hasn't released an episode …" at bounding box center [153, 282] width 202 height 29
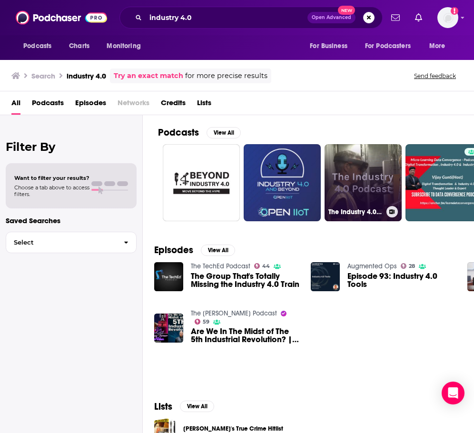
click at [375, 175] on link "The Industry 4.0 Podcast" at bounding box center [362, 182] width 77 height 77
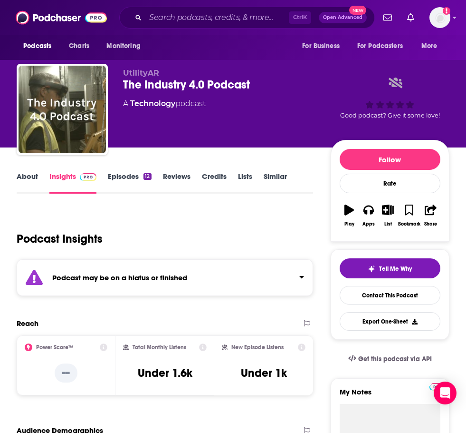
click at [231, 268] on div "Podcast may be on a hiatus or finished" at bounding box center [165, 277] width 297 height 37
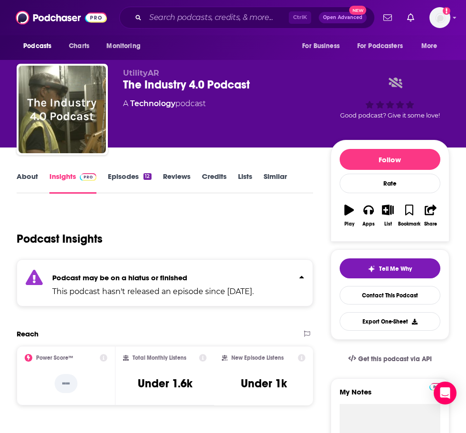
click at [231, 268] on div "Podcast may be on a hiatus or finished This podcast hasn't released an episode …" at bounding box center [153, 282] width 202 height 29
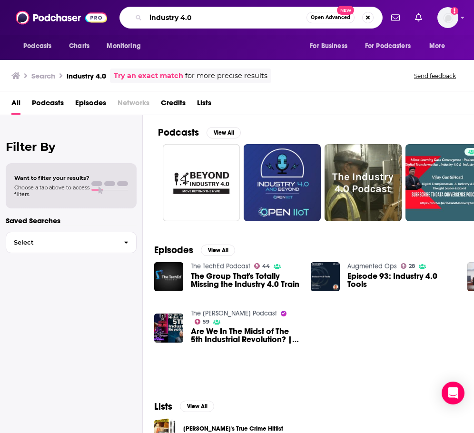
drag, startPoint x: 231, startPoint y: 14, endPoint x: 239, endPoint y: 17, distance: 8.6
click at [232, 14] on input "industry 4.0" at bounding box center [226, 17] width 161 height 15
click at [369, 13] on button "Search podcasts, credits, & more..." at bounding box center [367, 17] width 11 height 11
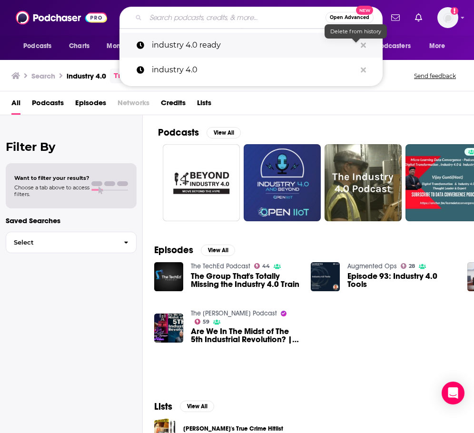
click at [365, 42] on icon "Search podcasts, credits, & more..." at bounding box center [362, 45] width 5 height 8
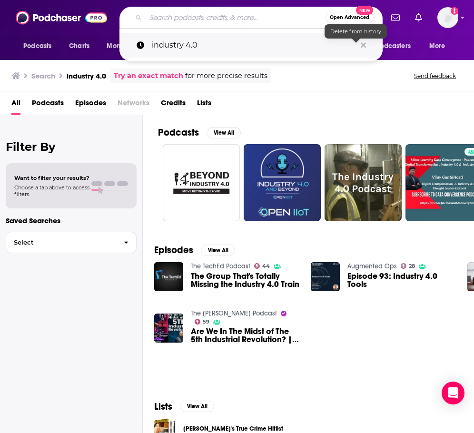
click at [364, 42] on icon "Search podcasts, credits, & more..." at bounding box center [362, 45] width 5 height 8
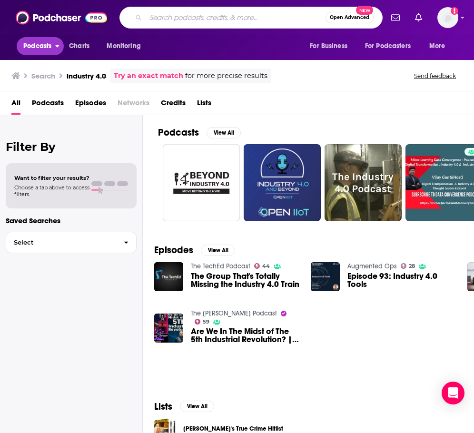
click at [39, 46] on span "Podcasts" at bounding box center [37, 45] width 28 height 13
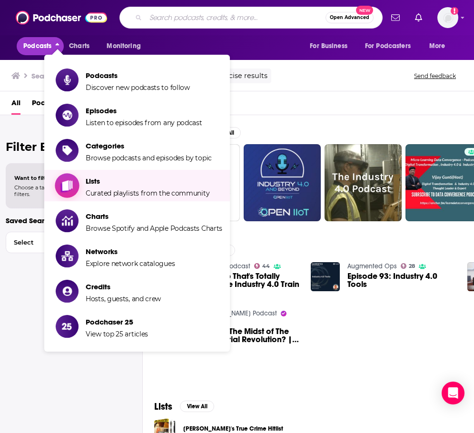
click at [185, 182] on span "Lists" at bounding box center [148, 180] width 124 height 9
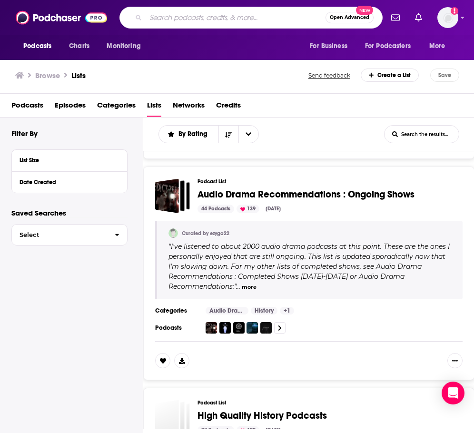
scroll to position [190, 0]
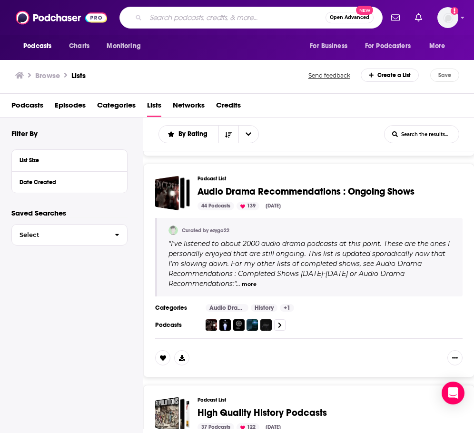
click at [210, 18] on input "Search podcasts, credits, & more..." at bounding box center [236, 17] width 180 height 15
click at [342, 40] on span "For Business" at bounding box center [329, 45] width 38 height 13
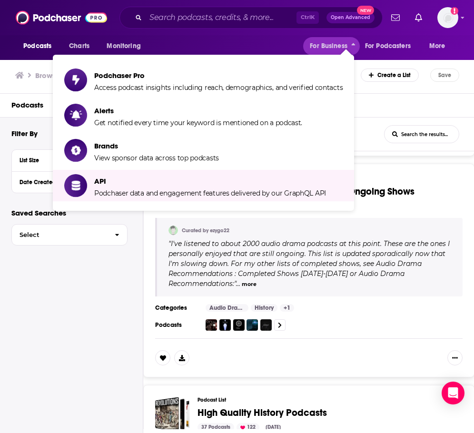
click at [337, 262] on span "I've listened to about 2000 audio drama podcasts at this point. These are the o…" at bounding box center [308, 263] width 281 height 49
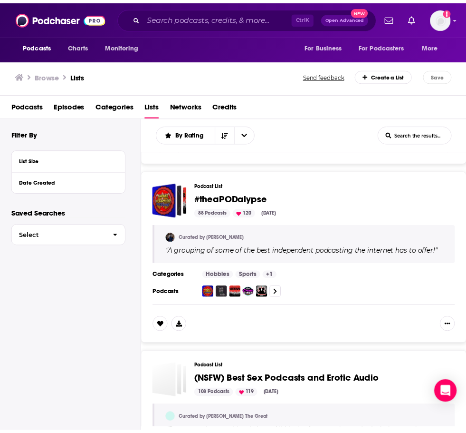
scroll to position [618, 0]
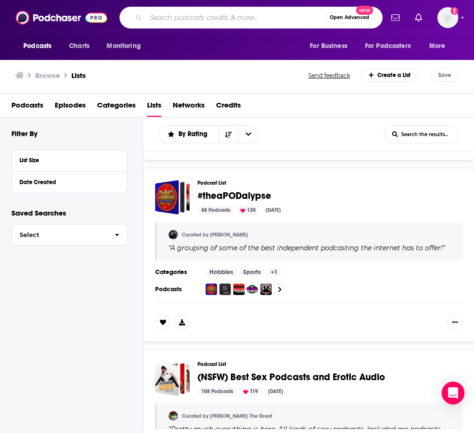
click at [220, 12] on input "Search podcasts, credits, & more..." at bounding box center [236, 17] width 180 height 15
type input "velo3d"
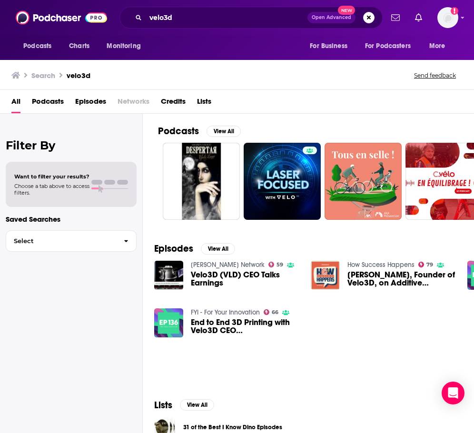
click at [368, 277] on span "Benny Buller, Founder of Velo3D, on Additive Manufacturing and 3D Printing" at bounding box center [401, 279] width 108 height 16
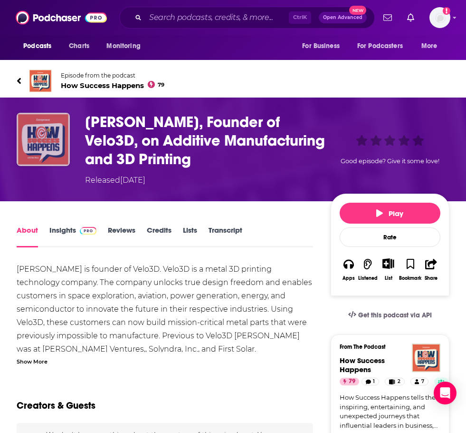
click at [32, 136] on img "Benny Buller, Founder of Velo3D, on Additive Manufacturing and 3D Printing" at bounding box center [43, 139] width 53 height 53
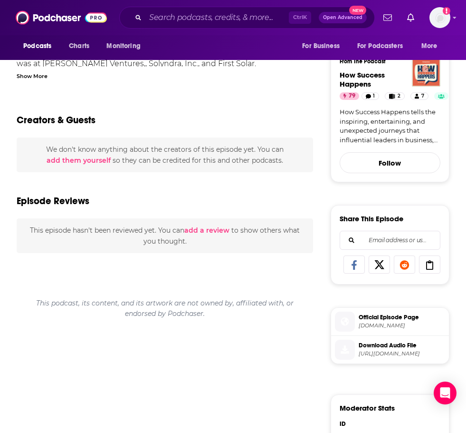
scroll to position [95, 0]
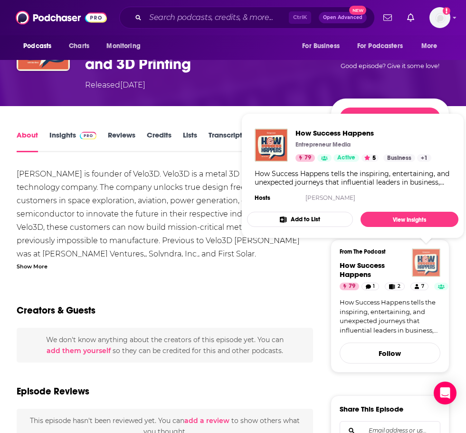
click at [425, 268] on img "How Success Happens" at bounding box center [426, 262] width 29 height 29
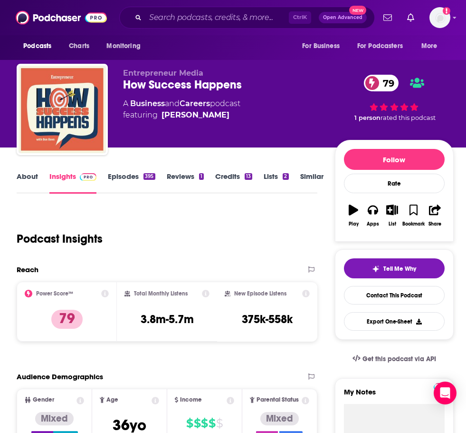
click at [137, 176] on link "Episodes 395" at bounding box center [131, 183] width 47 height 22
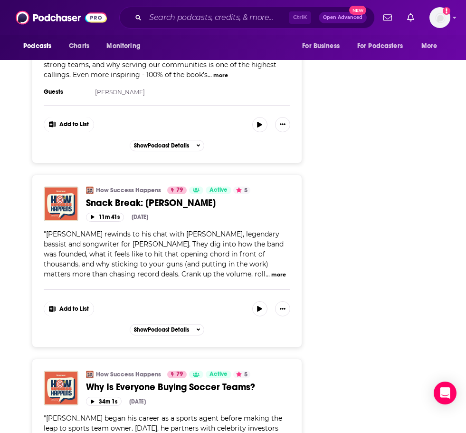
scroll to position [2520, 0]
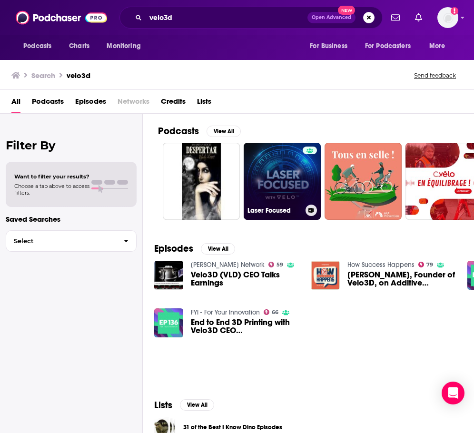
click at [290, 173] on link "Laser Focused" at bounding box center [281, 181] width 77 height 77
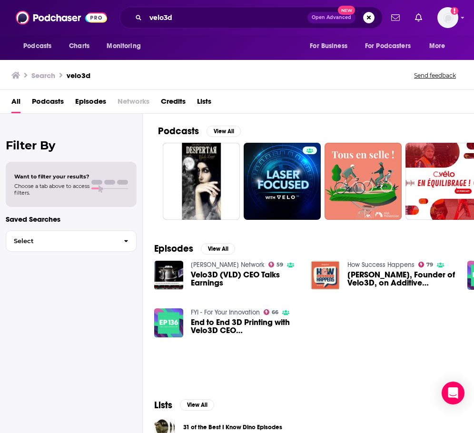
click at [223, 325] on span "End to End 3D Printing with Velo3D CEO Benny Buller" at bounding box center [245, 326] width 108 height 16
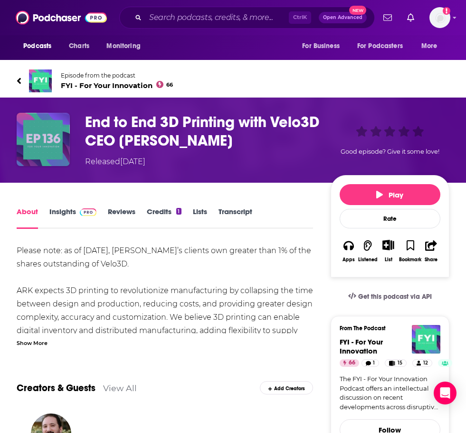
click at [39, 131] on img "End to End 3D Printing with Velo3D CEO Benny Buller" at bounding box center [43, 139] width 53 height 53
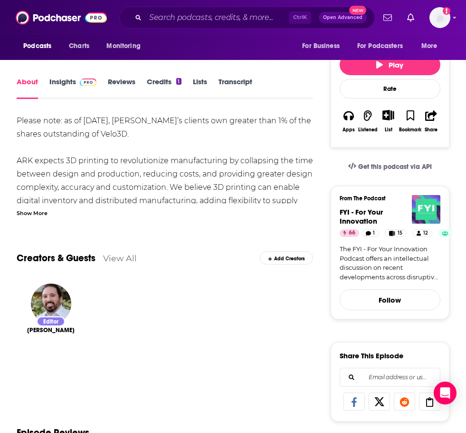
scroll to position [48, 0]
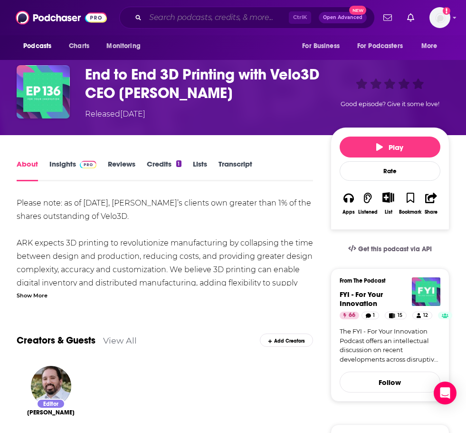
click at [159, 17] on input "Search podcasts, credits, & more..." at bounding box center [218, 17] width 144 height 15
click at [55, 19] on img at bounding box center [61, 18] width 91 height 18
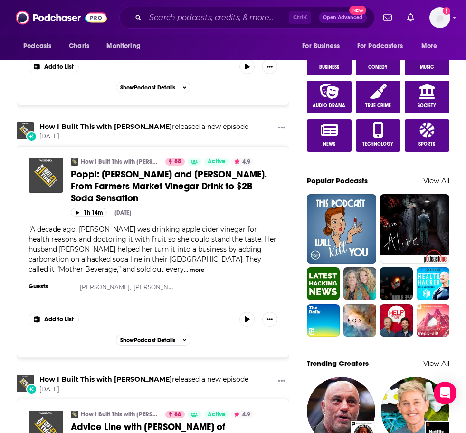
scroll to position [476, 0]
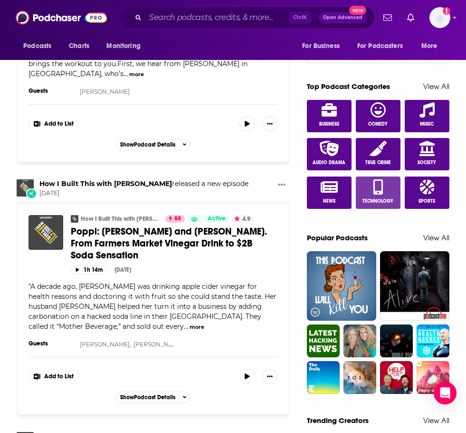
click at [387, 193] on link "Technology" at bounding box center [378, 192] width 45 height 32
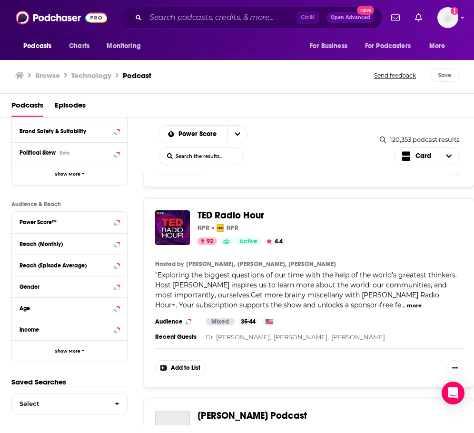
scroll to position [380, 0]
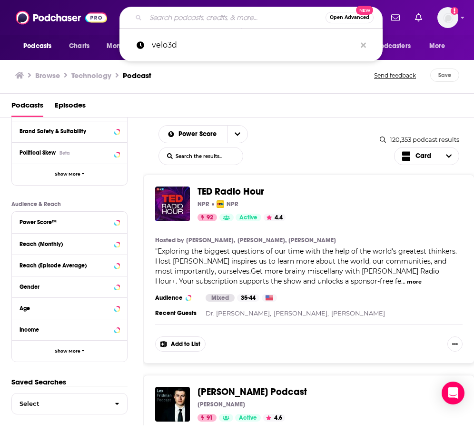
click at [177, 15] on input "Search podcasts, credits, & more..." at bounding box center [236, 17] width 180 height 15
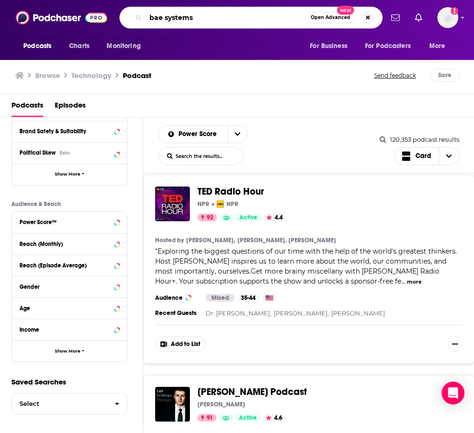
type input "bae systems"
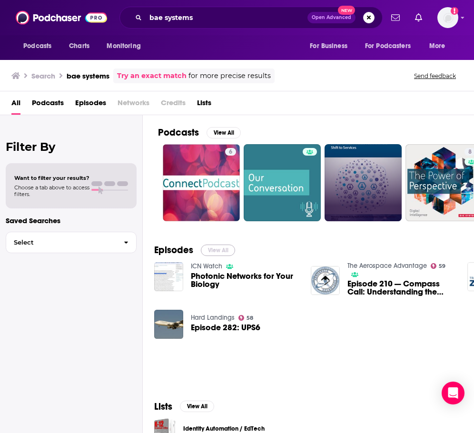
click at [209, 251] on button "View All" at bounding box center [218, 249] width 34 height 11
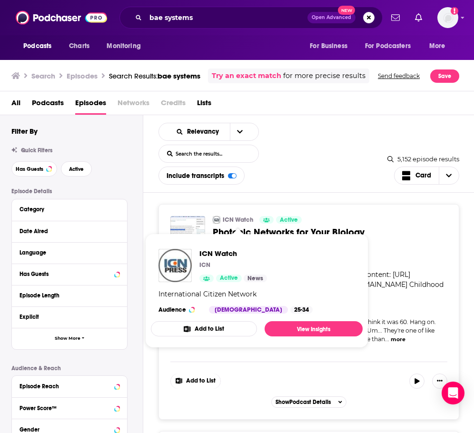
click at [242, 221] on link "ICN Watch" at bounding box center [238, 220] width 30 height 8
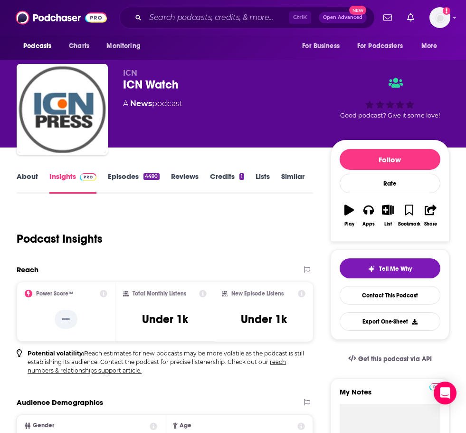
click at [33, 175] on link "About" at bounding box center [27, 183] width 21 height 22
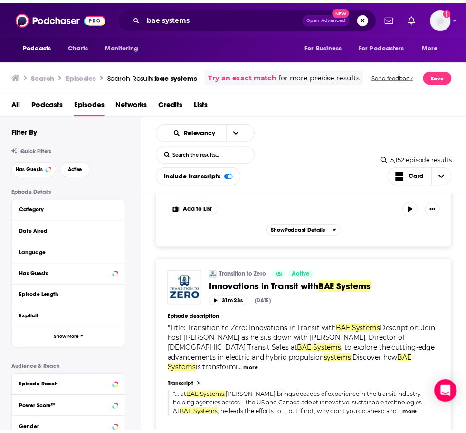
scroll to position [476, 0]
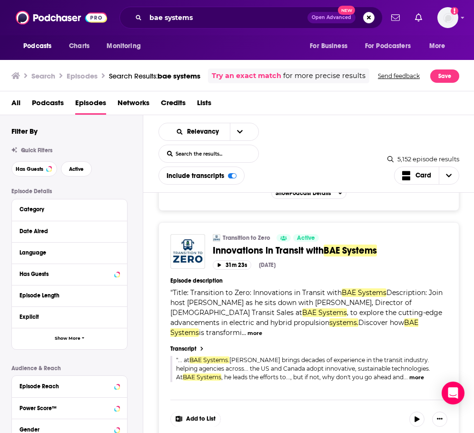
click at [346, 255] on span "BAE Systems" at bounding box center [349, 250] width 53 height 12
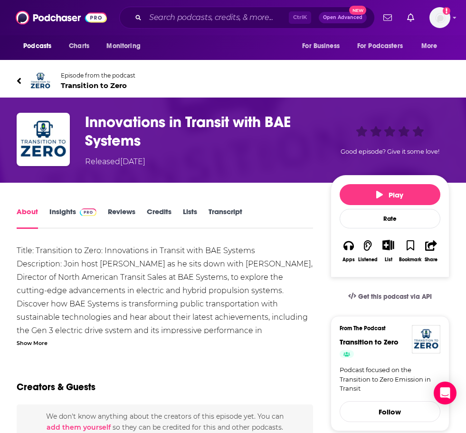
click at [59, 211] on link "Insights" at bounding box center [72, 218] width 47 height 22
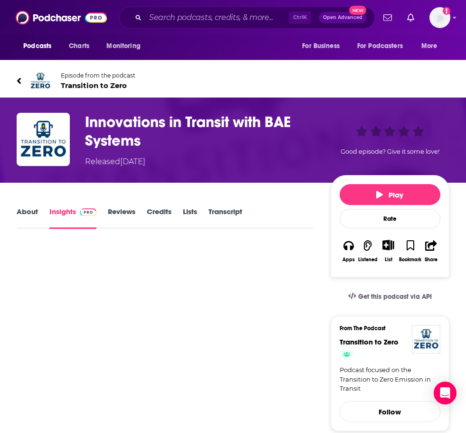
click at [33, 209] on link "About" at bounding box center [27, 218] width 21 height 22
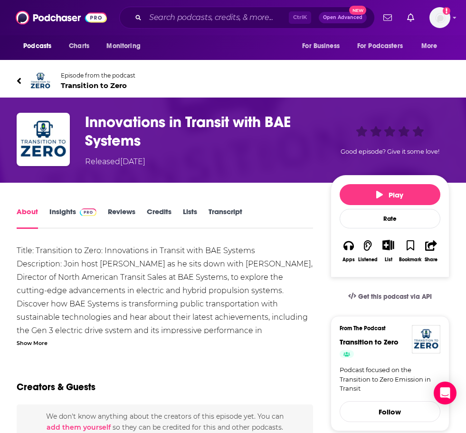
click at [44, 343] on div "Show More" at bounding box center [32, 342] width 31 height 9
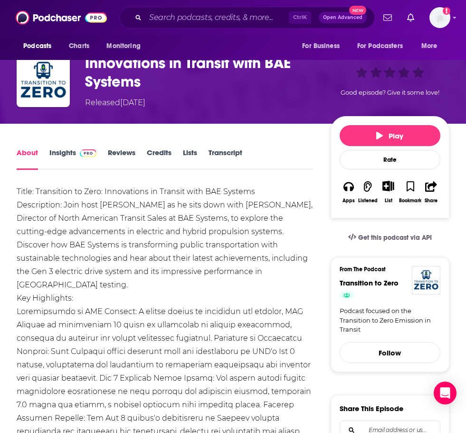
scroll to position [56, 0]
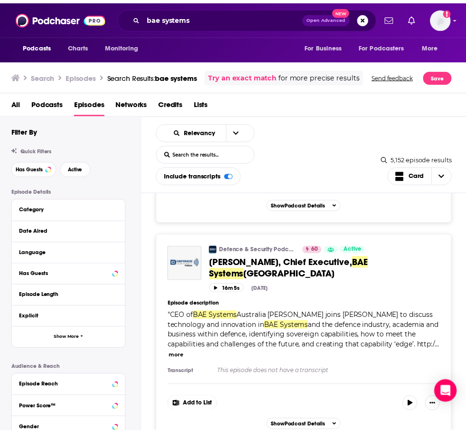
scroll to position [2330, 0]
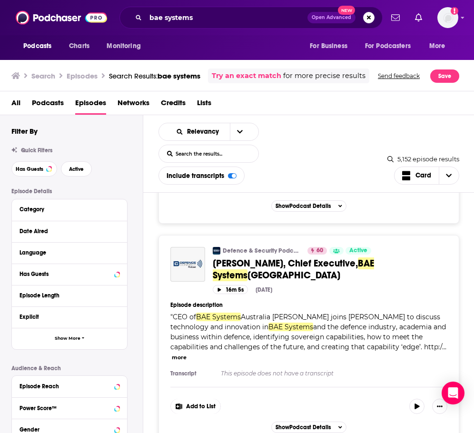
click at [272, 251] on link "Defence & Security Podcast Network" at bounding box center [262, 251] width 78 height 8
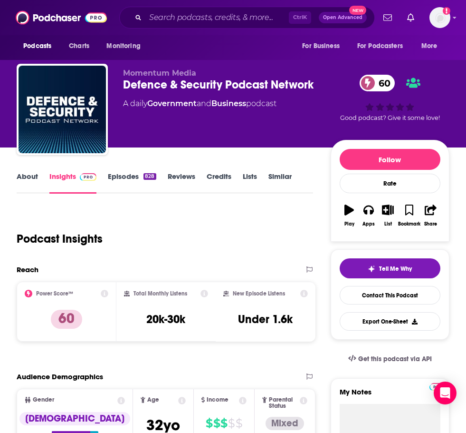
drag, startPoint x: 244, startPoint y: 224, endPoint x: 233, endPoint y: 222, distance: 11.3
click at [244, 224] on div "Podcast Insights" at bounding box center [161, 233] width 289 height 49
click at [21, 174] on link "About" at bounding box center [27, 183] width 21 height 22
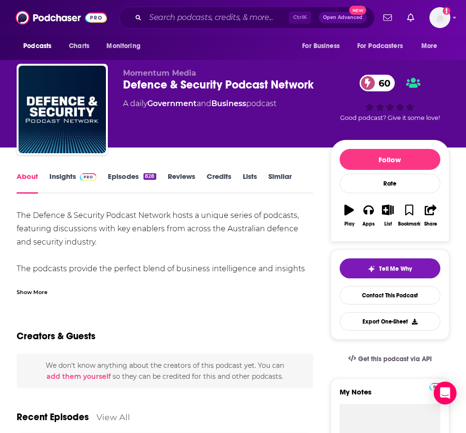
click at [47, 288] on div "Show More" at bounding box center [32, 291] width 31 height 9
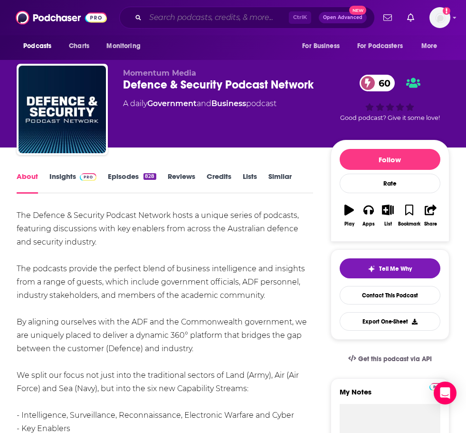
click at [185, 13] on input "Search podcasts, credits, & more..." at bounding box center [218, 17] width 144 height 15
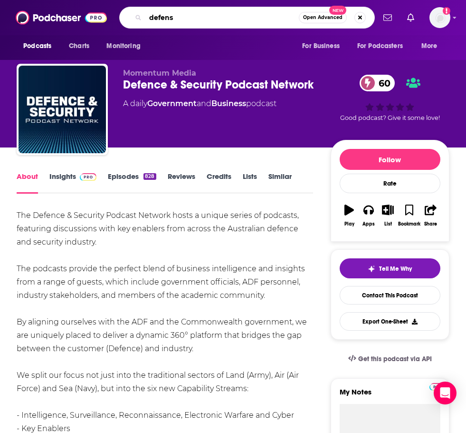
type input "defense"
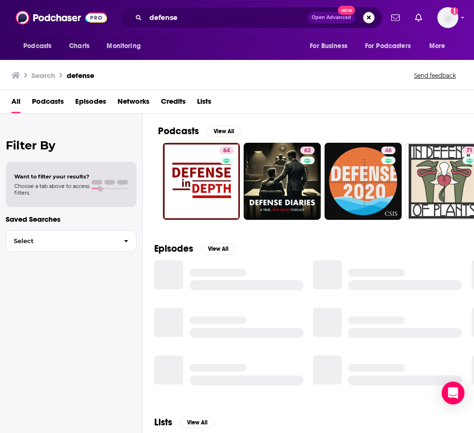
click at [44, 107] on span "Podcasts" at bounding box center [48, 103] width 32 height 19
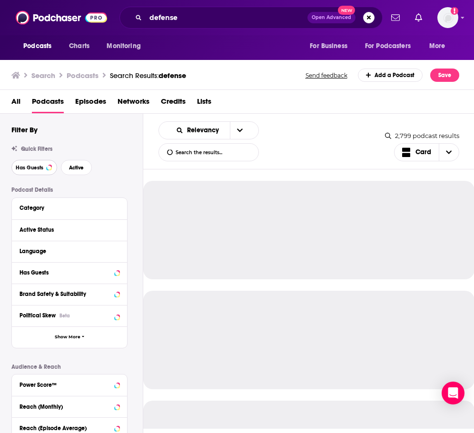
click at [25, 171] on button "Has Guests" at bounding box center [34, 167] width 46 height 15
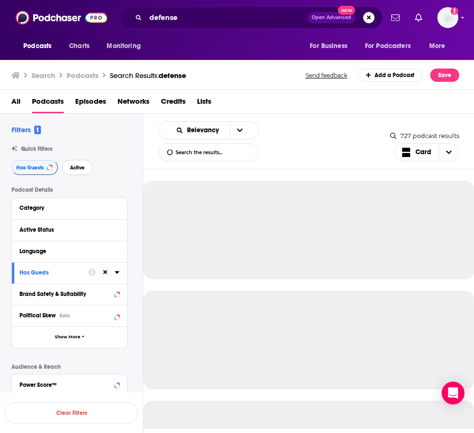
click at [78, 168] on span "Active" at bounding box center [77, 167] width 15 height 5
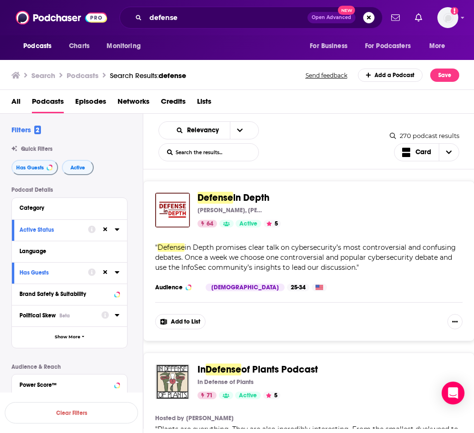
click at [73, 314] on div "Political Skew Beta" at bounding box center [57, 315] width 76 height 7
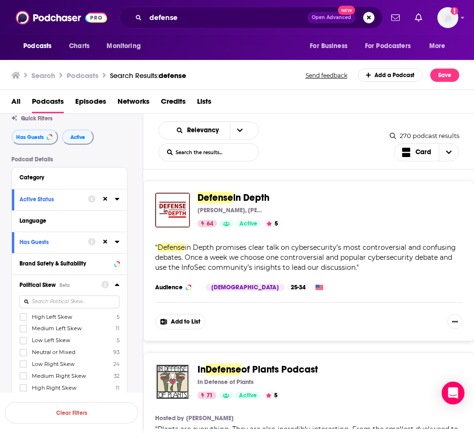
scroll to position [48, 0]
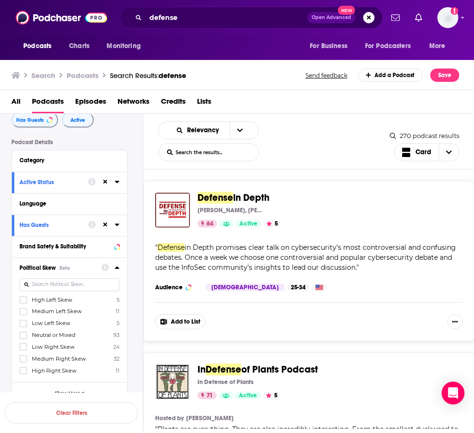
click at [78, 333] on label "Neutral or Mixed 93" at bounding box center [69, 335] width 100 height 8
click at [23, 338] on input "multiSelectOption-Neutral-3" at bounding box center [23, 338] width 0 height 0
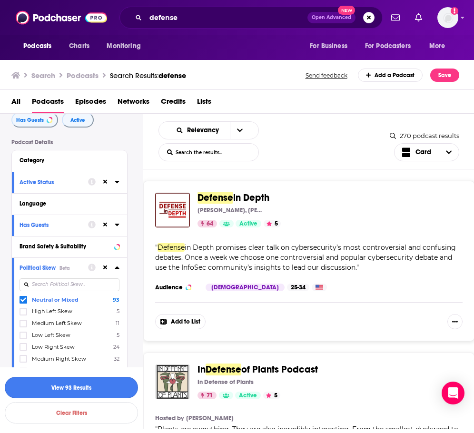
click at [89, 380] on button "View 93 Results" at bounding box center [71, 387] width 133 height 21
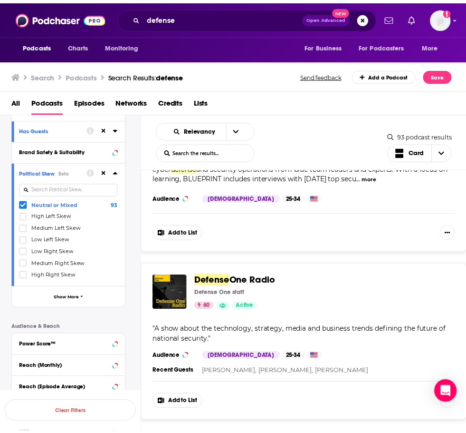
scroll to position [476, 0]
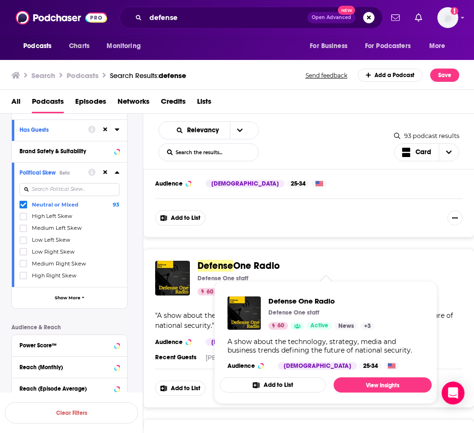
click at [235, 263] on span "One Radio" at bounding box center [256, 266] width 47 height 12
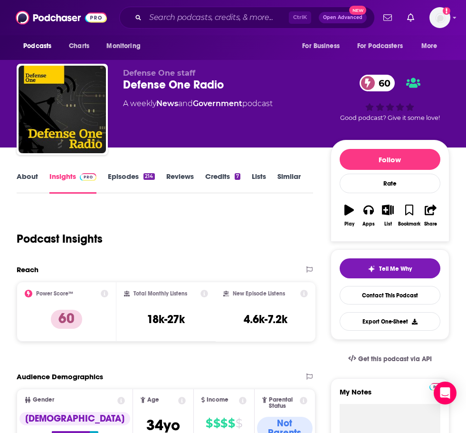
click at [35, 181] on link "About" at bounding box center [27, 183] width 21 height 22
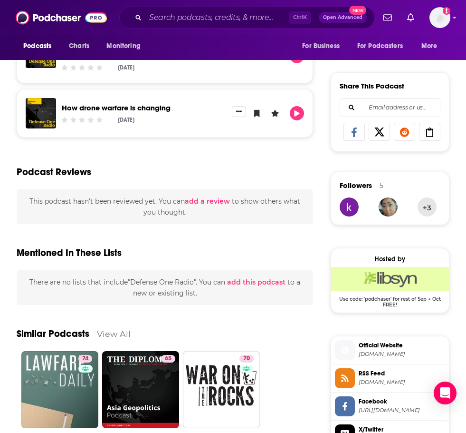
scroll to position [618, 0]
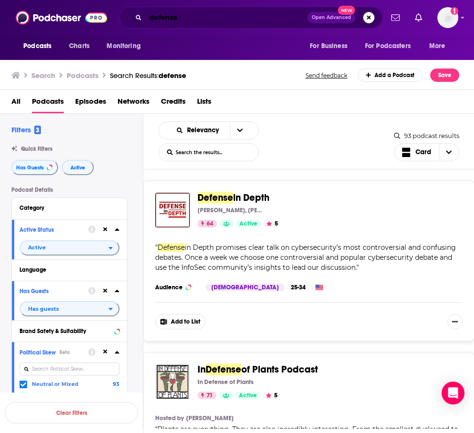
click at [193, 24] on input "defense" at bounding box center [227, 17] width 162 height 15
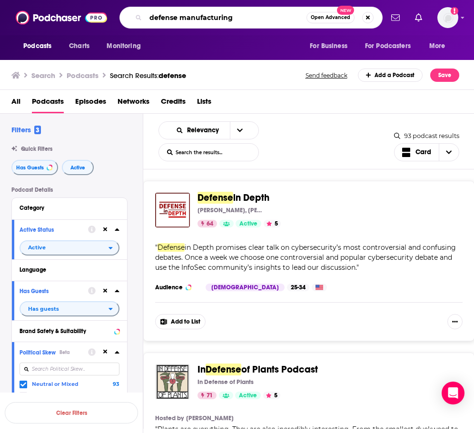
type input "defense manufacturing"
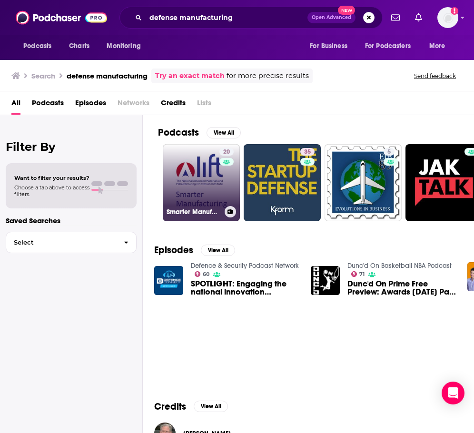
click at [201, 170] on link "20 Smarter Manufacturing" at bounding box center [201, 182] width 77 height 77
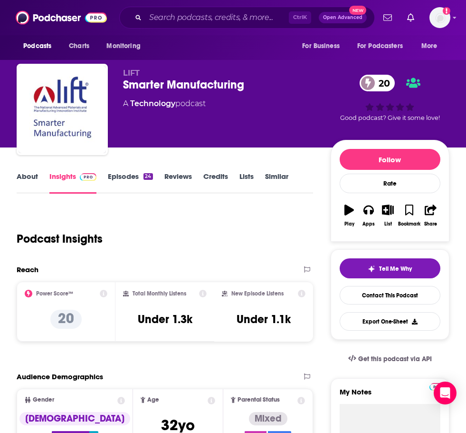
click at [24, 179] on link "About" at bounding box center [27, 183] width 21 height 22
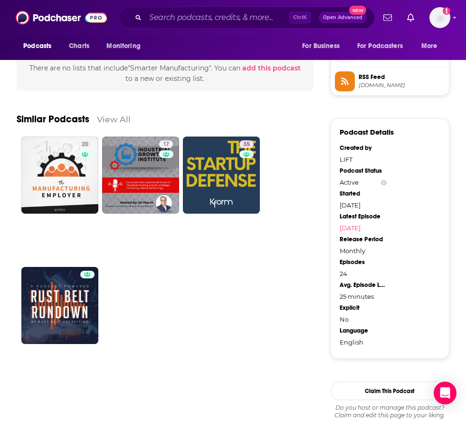
scroll to position [713, 0]
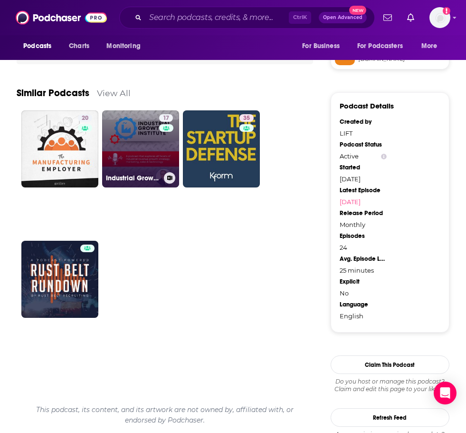
click at [149, 151] on link "17 Industrial Growth Institute" at bounding box center [140, 148] width 77 height 77
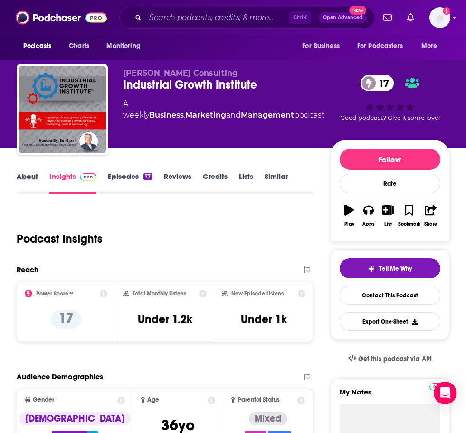
click at [40, 175] on div "About" at bounding box center [33, 183] width 33 height 22
click at [35, 175] on link "About" at bounding box center [27, 183] width 21 height 22
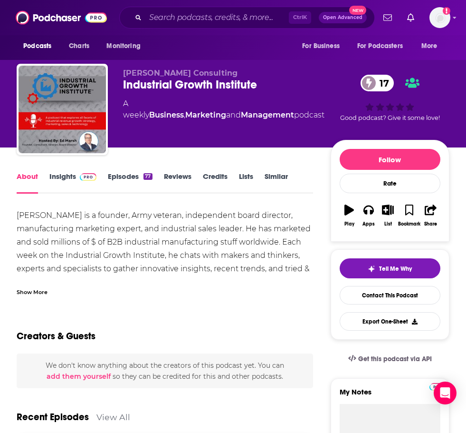
click at [33, 290] on div "Show More" at bounding box center [32, 291] width 31 height 9
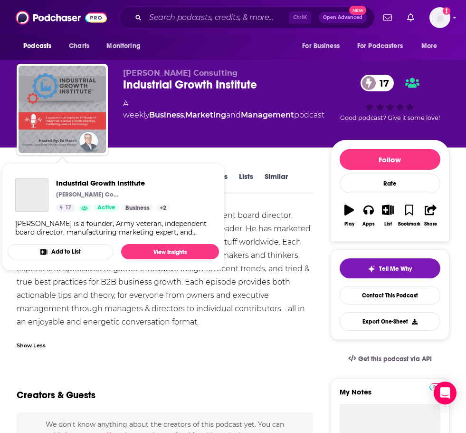
click at [75, 113] on img "Industrial Growth Institute" at bounding box center [62, 109] width 87 height 87
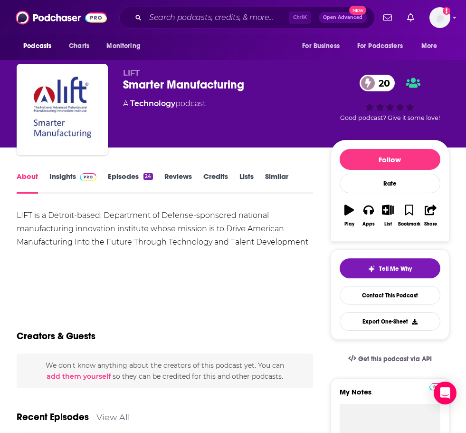
click at [207, 233] on div "LIFT is a Detroit-based, Department of Defense-sponsored national manufacturing…" at bounding box center [165, 229] width 297 height 40
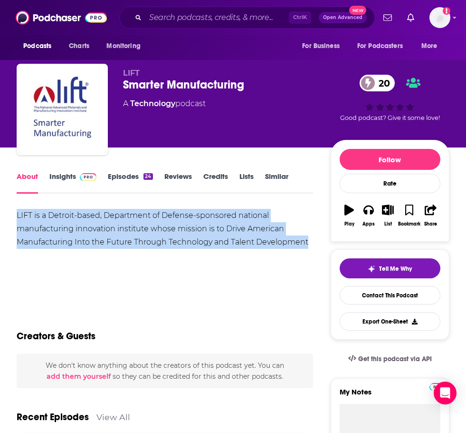
click at [207, 233] on div "LIFT is a Detroit-based, Department of Defense-sponsored national manufacturing…" at bounding box center [165, 229] width 297 height 40
copy div "LIFT is a Detroit-based, Department of Defense-sponsored national manufacturing…"
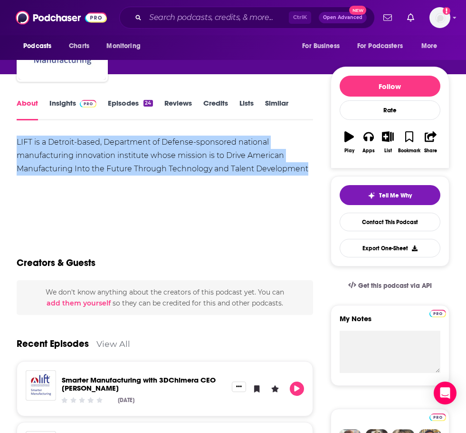
scroll to position [26, 0]
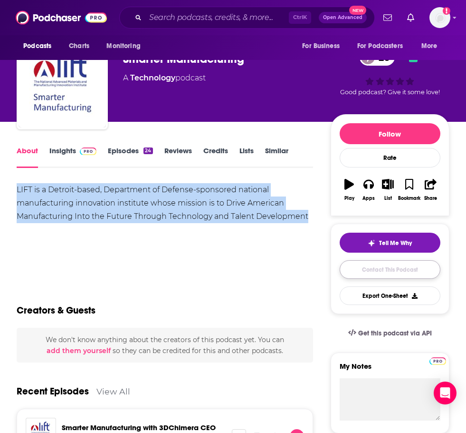
click at [426, 267] on link "Contact This Podcast" at bounding box center [390, 269] width 101 height 19
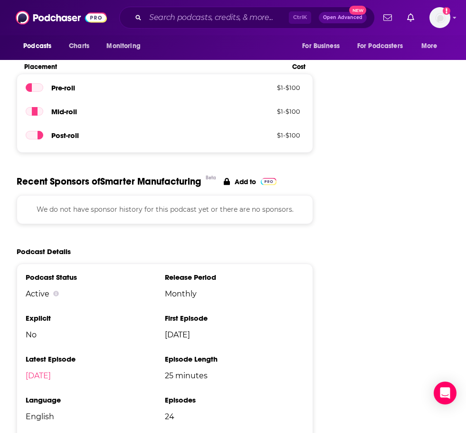
scroll to position [993, 0]
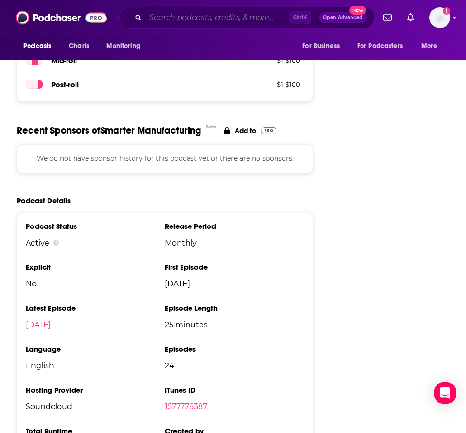
click at [187, 15] on input "Search podcasts, credits, & more..." at bounding box center [218, 17] width 144 height 15
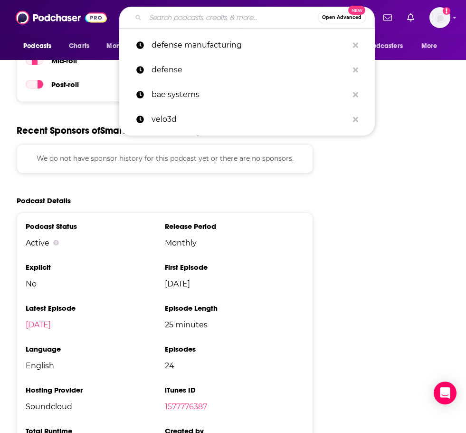
paste input "Solutionology Stories"
type input "Solutionology Stories"
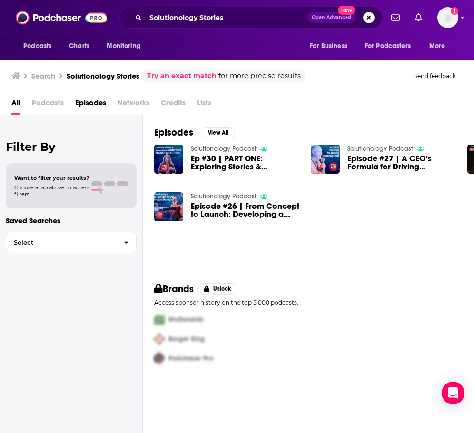
click at [246, 167] on span "Ep #30 | PART ONE: Exploring Stories & Innovation in Additive Manufacturing w/S…" at bounding box center [245, 163] width 108 height 16
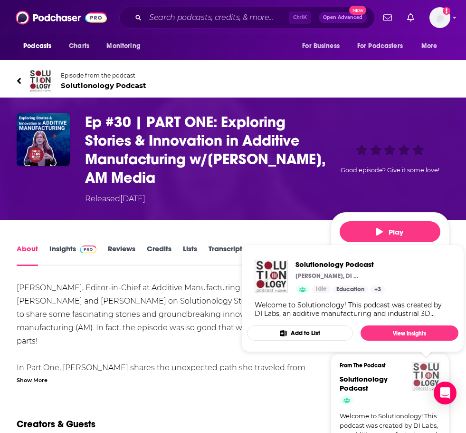
click at [420, 378] on img "Solutionology Podcast" at bounding box center [426, 376] width 29 height 29
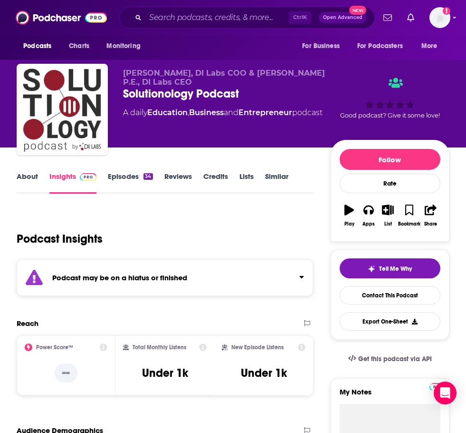
click at [174, 280] on strong "Podcast may be on a hiatus or finished" at bounding box center [119, 277] width 135 height 9
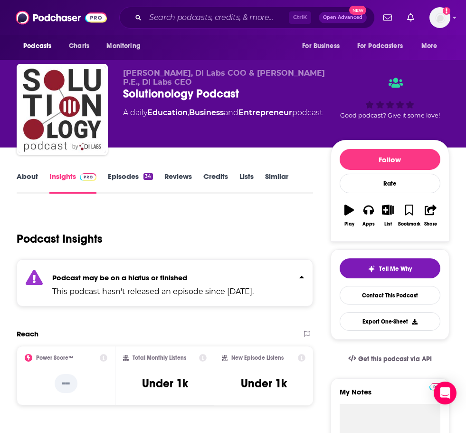
click at [174, 280] on strong "Podcast may be on a hiatus or finished" at bounding box center [119, 277] width 135 height 9
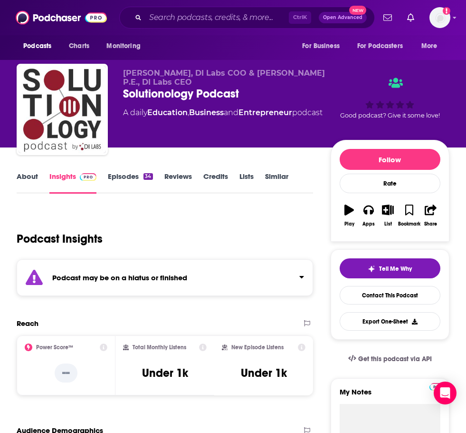
click at [19, 175] on link "About" at bounding box center [27, 183] width 21 height 22
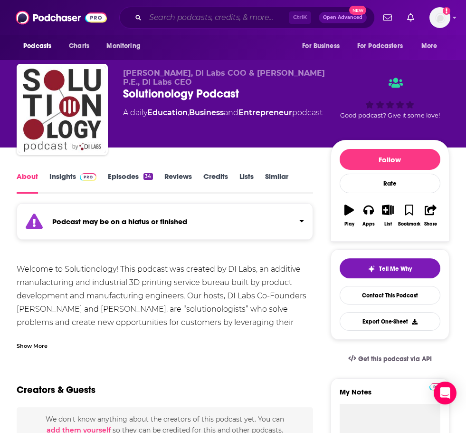
click at [164, 20] on input "Search podcasts, credits, & more..." at bounding box center [218, 17] width 144 height 15
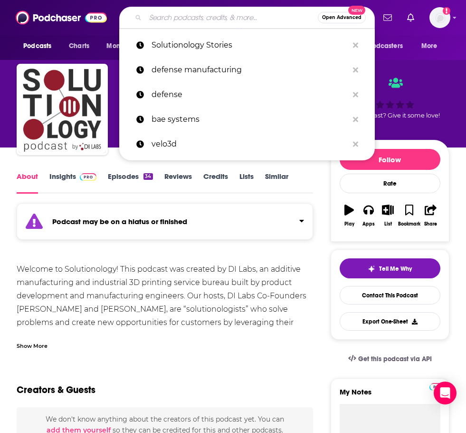
paste input "Mitrec Podcast"
type input "Mitrec Podcast"
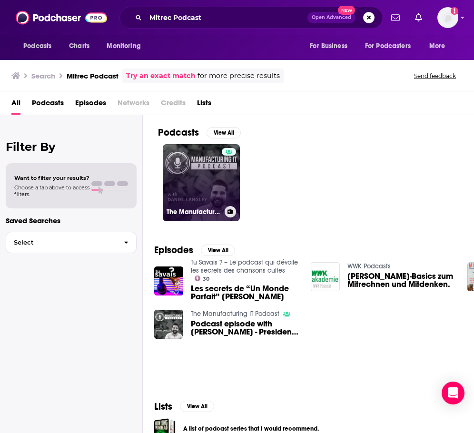
click at [221, 180] on link "The Manufacturing IT Podcast" at bounding box center [201, 182] width 77 height 77
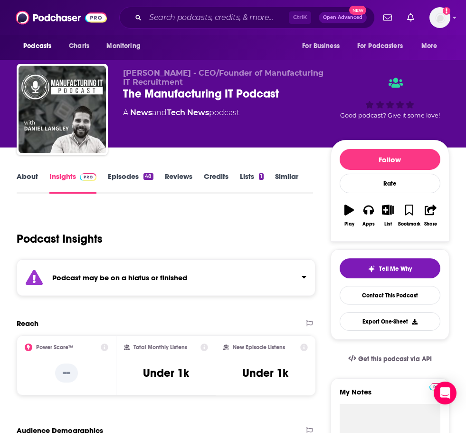
scroll to position [48, 0]
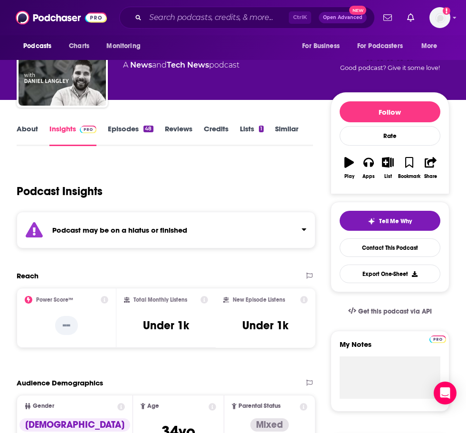
click at [226, 228] on div "Podcast may be on a hiatus or finished" at bounding box center [166, 230] width 299 height 37
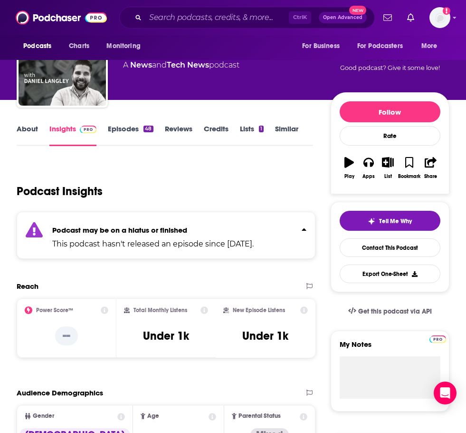
click at [227, 227] on p "Podcast may be on a hiatus or finished" at bounding box center [153, 229] width 202 height 9
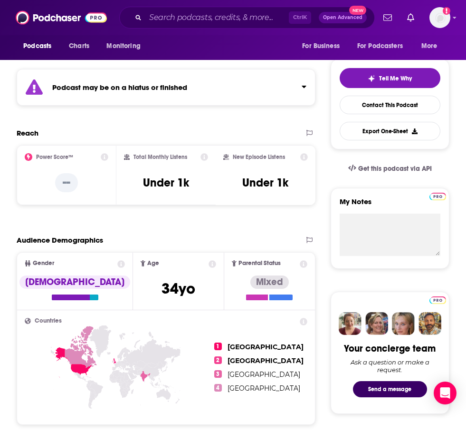
scroll to position [0, 0]
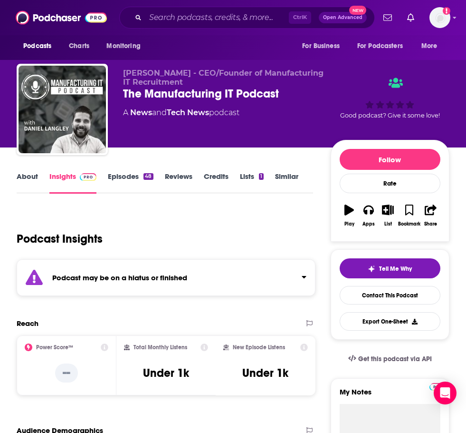
click at [176, 5] on div "Podcasts Charts Monitoring Ctrl K Open Advanced New For Business For Podcasters…" at bounding box center [233, 17] width 466 height 35
click at [181, 16] on input "Search podcasts, credits, & more..." at bounding box center [218, 17] width 144 height 15
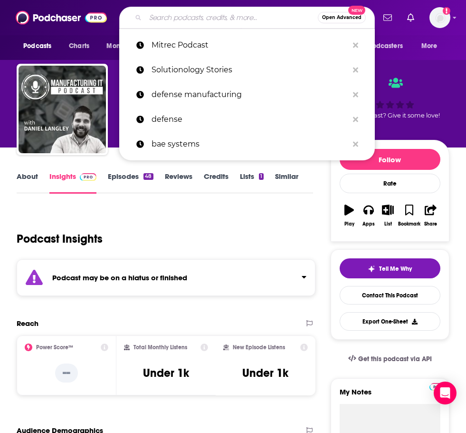
paste input "Army Technology"
type input "Army Technology"
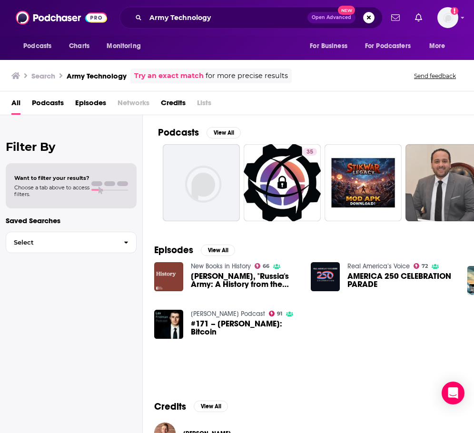
click at [245, 27] on div "Army Technology Open Advanced New" at bounding box center [250, 18] width 263 height 22
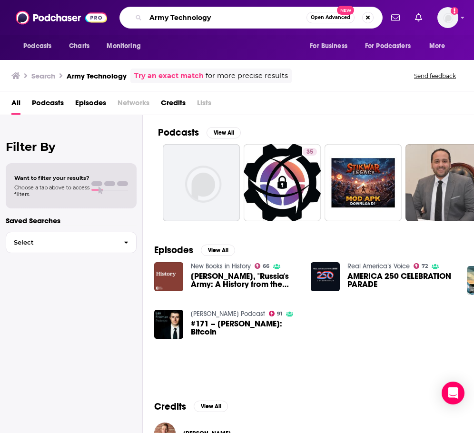
click at [247, 22] on input "Army Technology" at bounding box center [226, 17] width 161 height 15
type input "automation world"
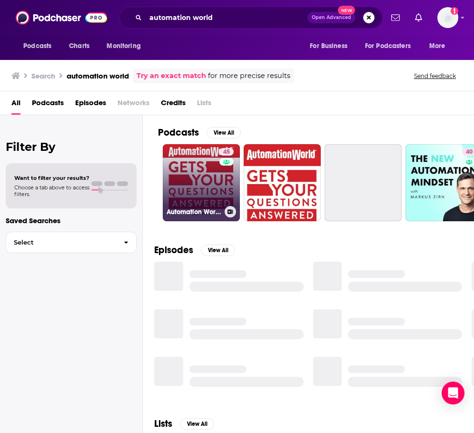
click at [215, 176] on link "45 Automation World Gets Your Questions Answered" at bounding box center [201, 182] width 77 height 77
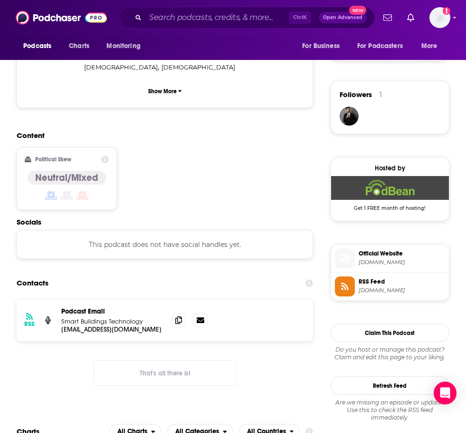
scroll to position [666, 0]
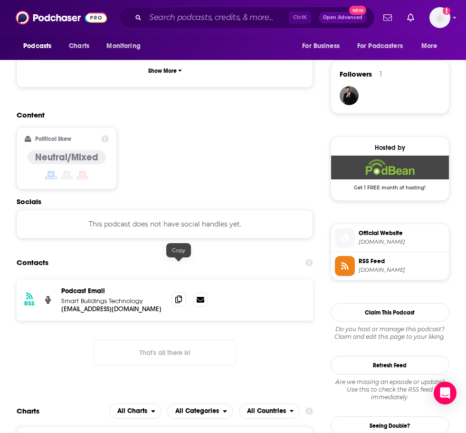
click at [178, 295] on icon at bounding box center [178, 299] width 7 height 8
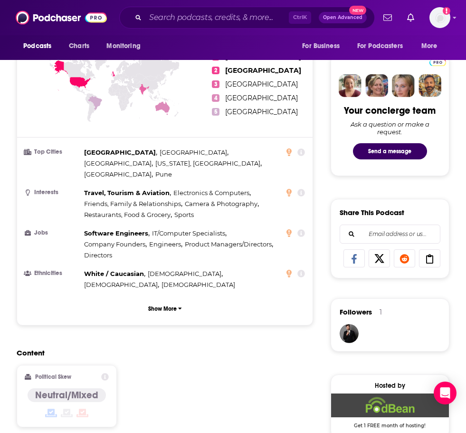
scroll to position [190, 0]
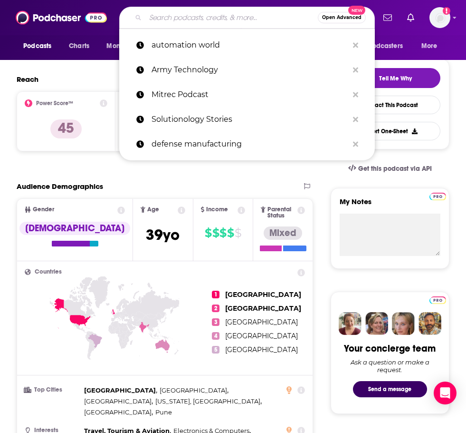
click at [175, 11] on input "Search podcasts, credits, & more..." at bounding box center [232, 17] width 173 height 15
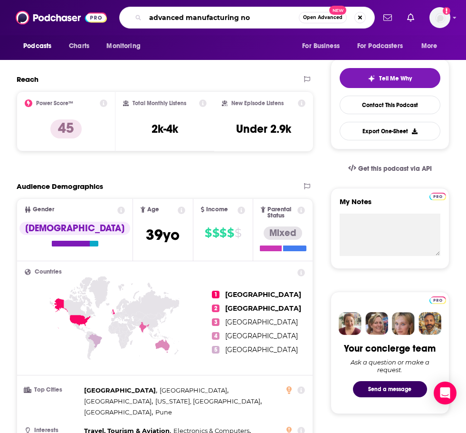
type input "advanced manufacturing now"
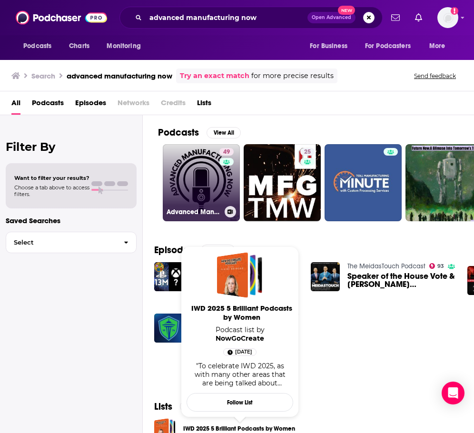
click at [222, 179] on div "49" at bounding box center [227, 177] width 17 height 58
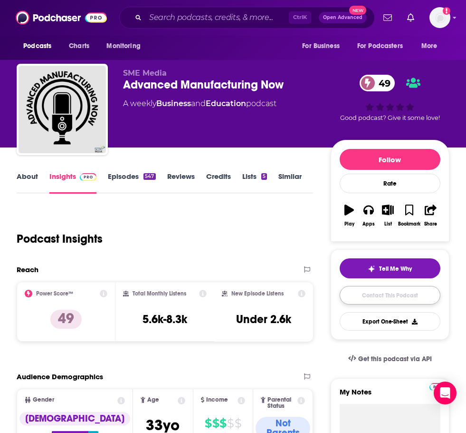
click at [391, 297] on link "Contact This Podcast" at bounding box center [390, 295] width 101 height 19
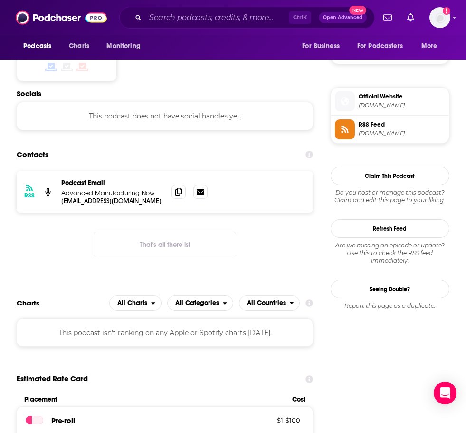
scroll to position [802, 0]
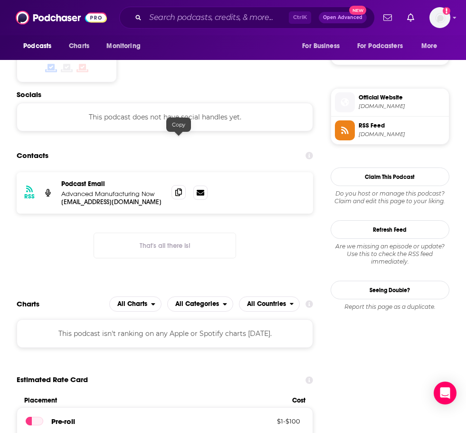
click at [175, 188] on icon at bounding box center [178, 192] width 7 height 8
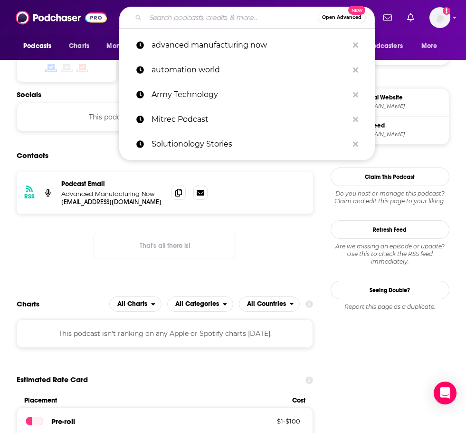
click at [263, 18] on input "Search podcasts, credits, & more..." at bounding box center [232, 17] width 173 height 15
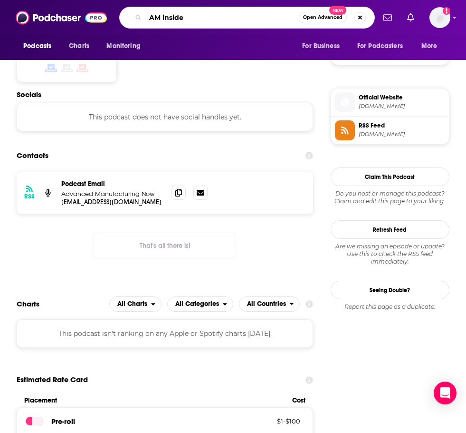
type input "AM insider"
